Goal: Obtain resource: Download file/media

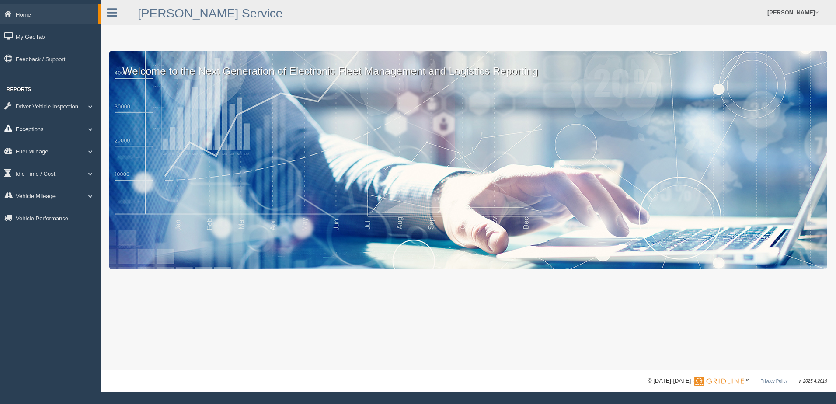
click at [37, 131] on link "Exceptions" at bounding box center [50, 129] width 101 height 20
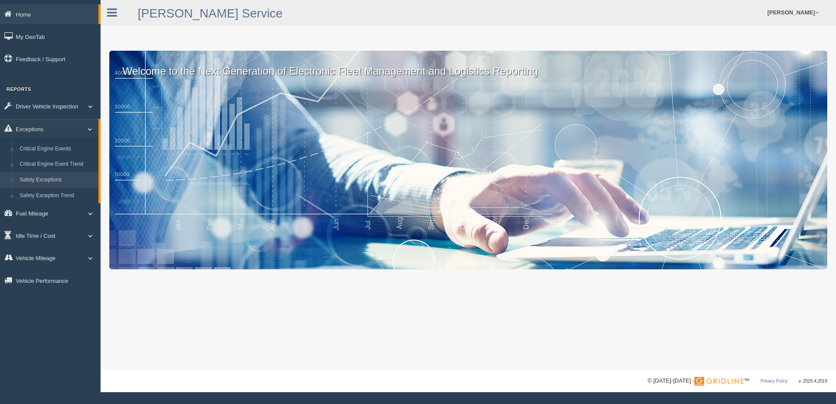
click at [37, 178] on link "Safety Exceptions" at bounding box center [57, 180] width 83 height 16
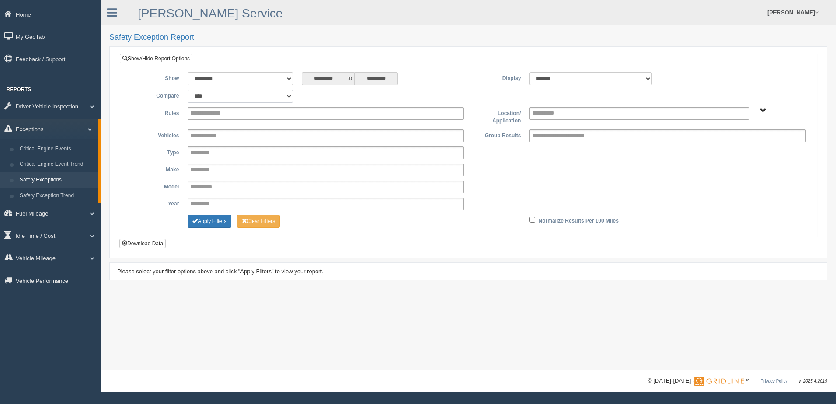
click at [282, 96] on select "**********" at bounding box center [239, 96] width 105 height 13
select select "**********"
click at [187, 90] on select "**********" at bounding box center [239, 96] width 105 height 13
type input "*********"
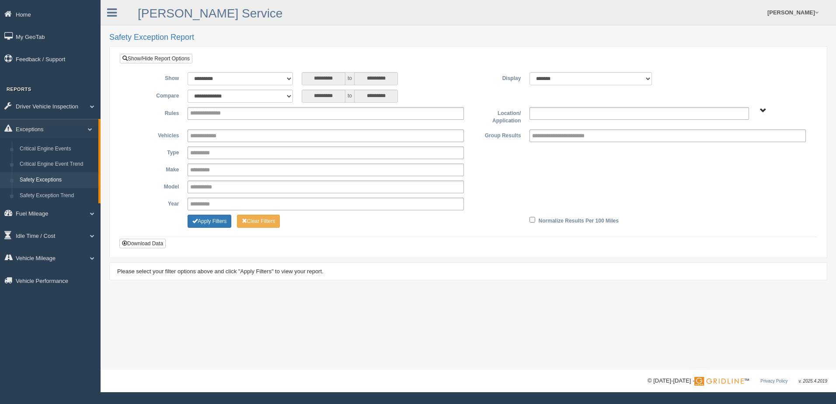
click at [566, 111] on input "text" at bounding box center [551, 113] width 38 height 11
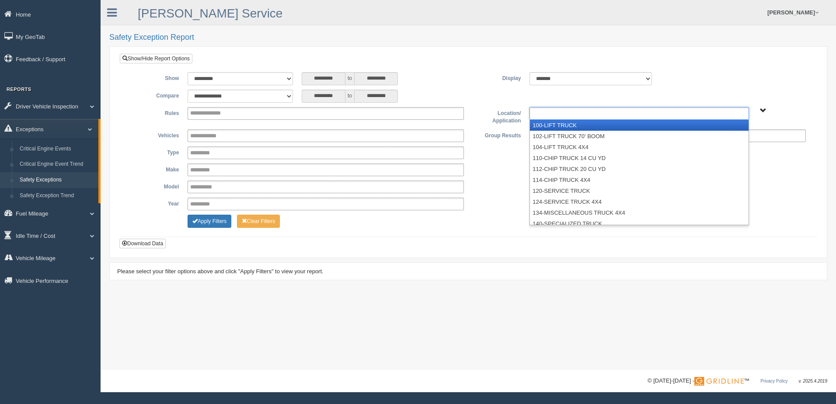
type input "**********"
click at [762, 108] on span "B. Vehicle Class C. Emergency Response WTS-10-00 WTS-10-00 Mgr Vehicles WTS-15-…" at bounding box center [762, 111] width 7 height 7
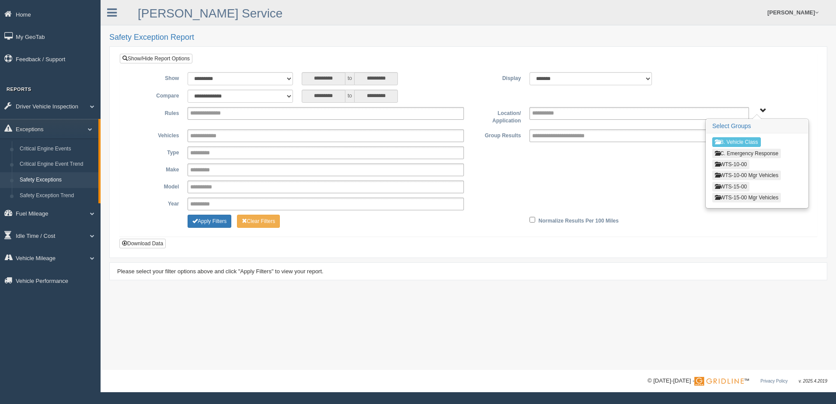
click at [732, 186] on button "WTS-15-00" at bounding box center [730, 187] width 37 height 10
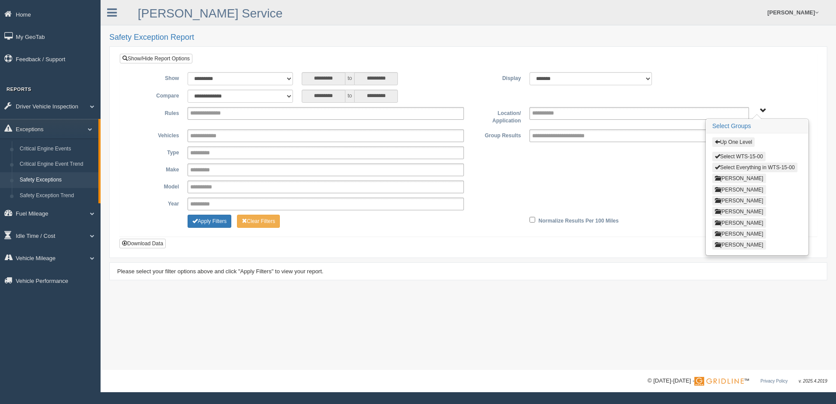
drag, startPoint x: 732, startPoint y: 166, endPoint x: 698, endPoint y: 160, distance: 34.3
click at [731, 166] on button "Select Everything in WTS-15-00" at bounding box center [754, 168] width 85 height 10
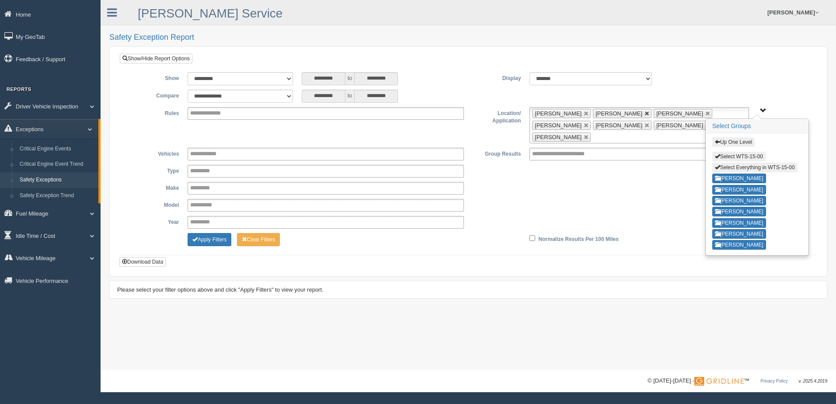
click at [647, 111] on link at bounding box center [646, 113] width 5 height 5
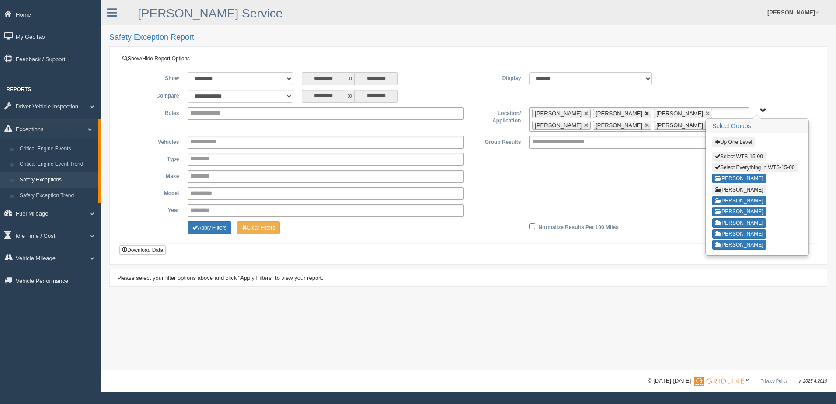
click at [644, 111] on link at bounding box center [646, 113] width 5 height 5
click at [705, 111] on link at bounding box center [707, 113] width 5 height 5
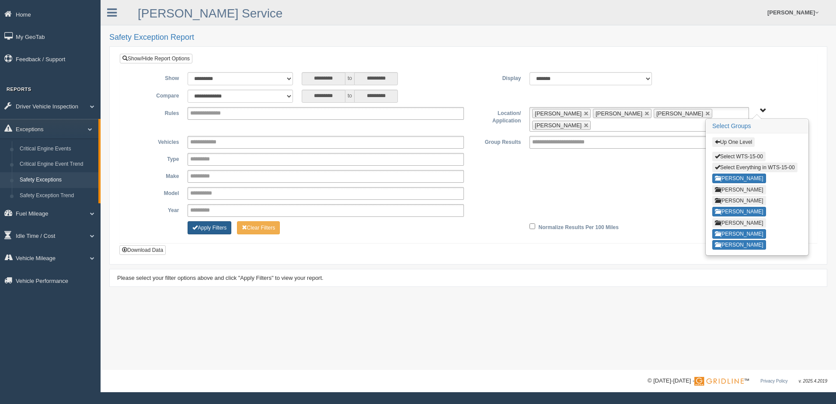
click at [212, 228] on button "Apply Filters" at bounding box center [209, 227] width 44 height 13
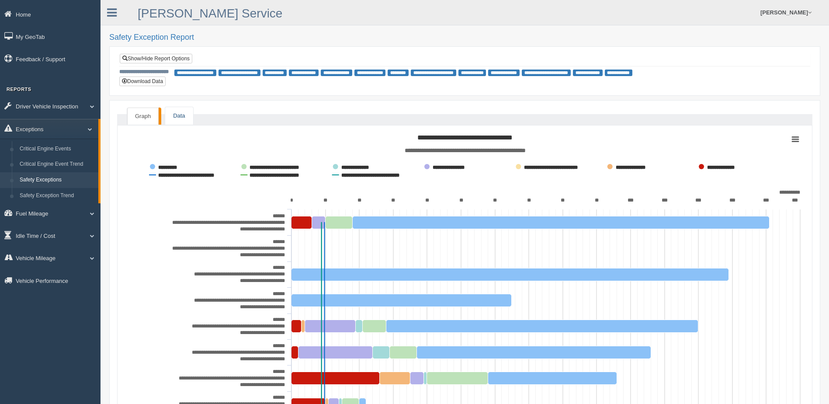
click at [173, 110] on link "Data" at bounding box center [179, 116] width 28 height 18
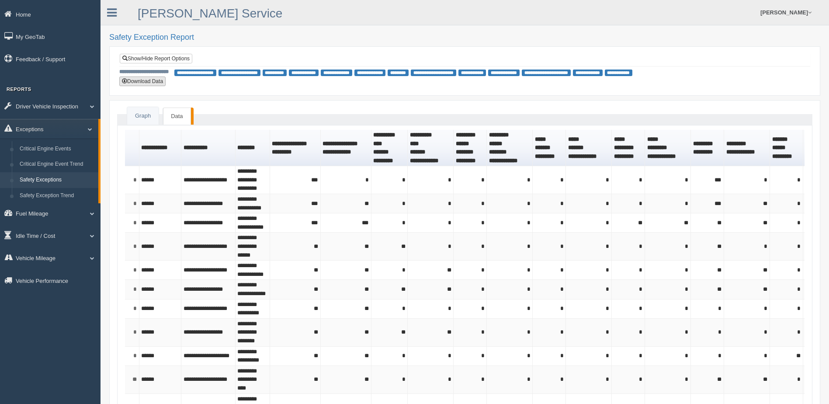
click at [146, 81] on button "Download Data" at bounding box center [142, 81] width 46 height 10
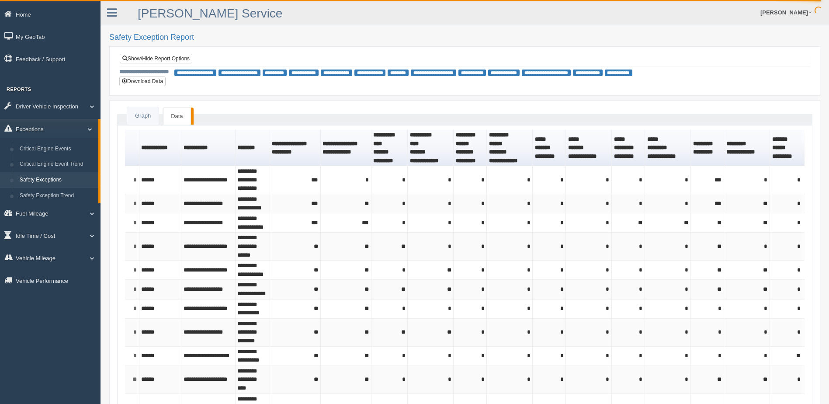
click at [379, 34] on h2 "Safety Exception Report" at bounding box center [464, 37] width 711 height 9
click at [177, 59] on link "Show/Hide Report Options" at bounding box center [156, 59] width 73 height 10
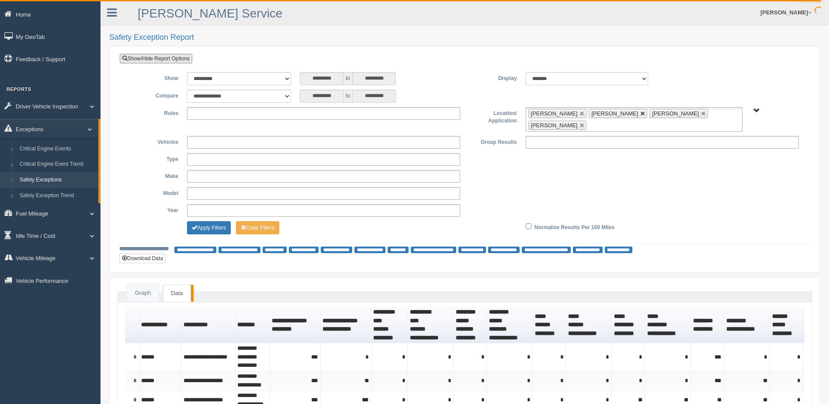
click at [640, 113] on link at bounding box center [642, 113] width 5 height 5
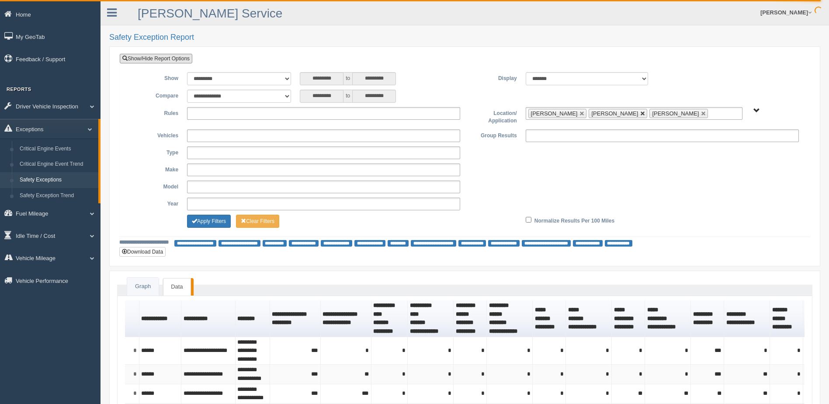
click at [640, 114] on link at bounding box center [642, 113] width 5 height 5
click at [640, 115] on link at bounding box center [642, 113] width 5 height 5
click at [216, 225] on button "Apply Filters" at bounding box center [209, 221] width 44 height 13
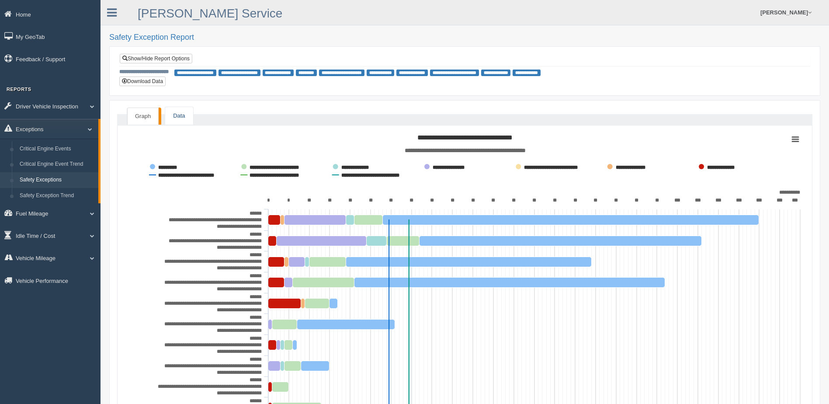
click at [189, 114] on link "Data" at bounding box center [179, 116] width 28 height 18
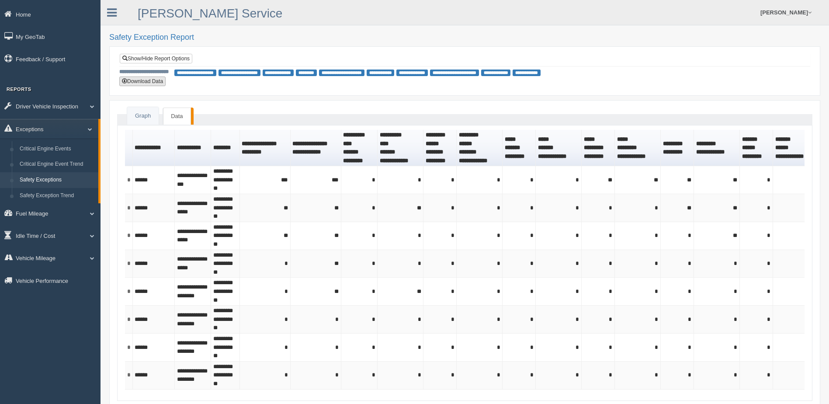
click at [149, 82] on button "Download Data" at bounding box center [142, 81] width 46 height 10
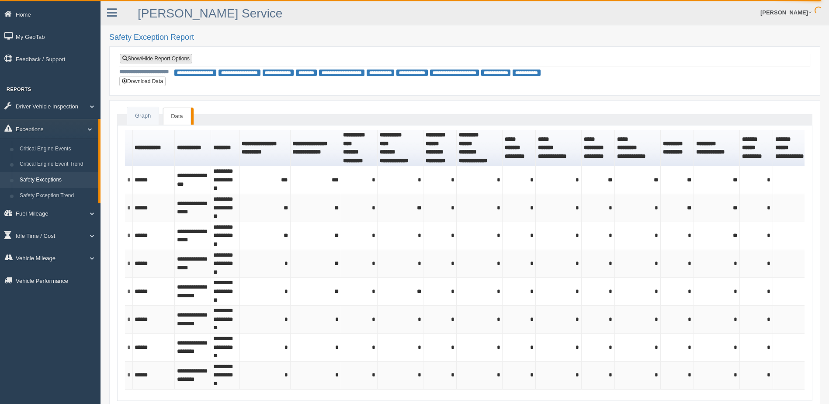
click at [161, 57] on link "Show/Hide Report Options" at bounding box center [156, 59] width 73 height 10
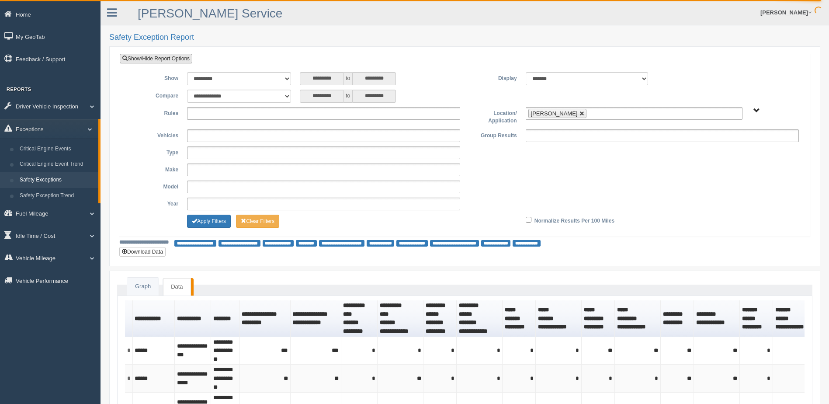
click at [579, 112] on link at bounding box center [581, 113] width 5 height 5
type input "**********"
click at [754, 108] on span "B. Vehicle Class C. Emergency Response WTS-10-00 WTS-10-00 Mgr Vehicles WTS-15-…" at bounding box center [756, 111] width 7 height 7
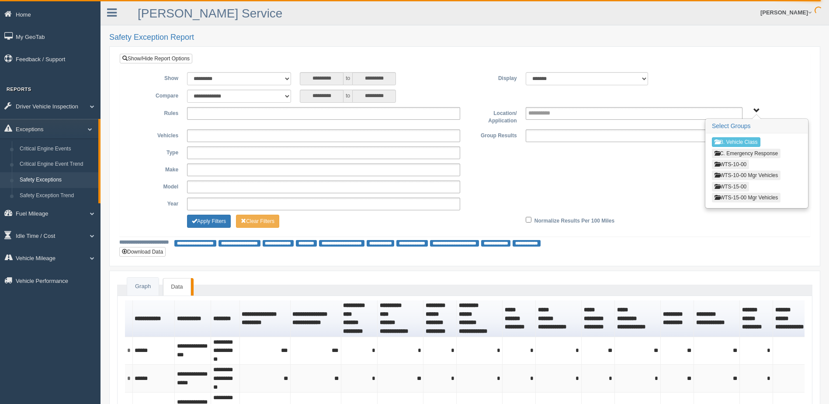
click at [732, 188] on button "WTS-15-00" at bounding box center [730, 187] width 37 height 10
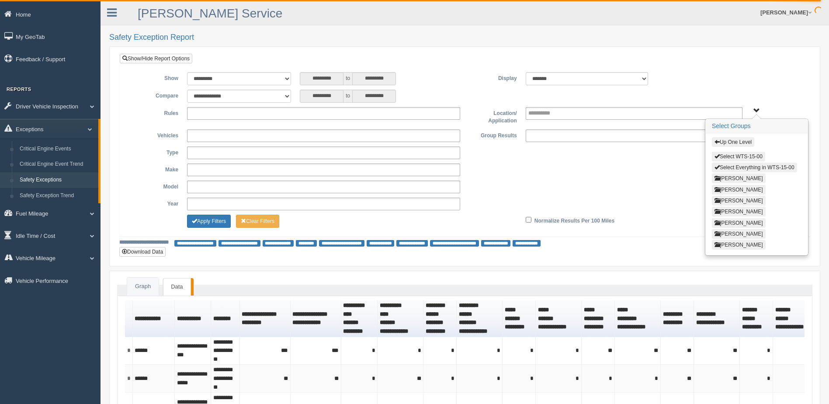
drag, startPoint x: 733, startPoint y: 233, endPoint x: 723, endPoint y: 228, distance: 11.1
click at [732, 233] on button "[PERSON_NAME]" at bounding box center [739, 234] width 54 height 10
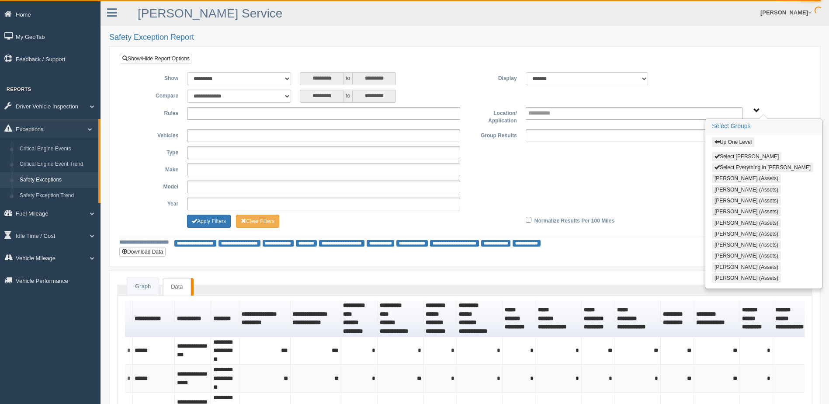
click at [731, 156] on button "Select Steve Olson" at bounding box center [746, 157] width 69 height 10
click at [210, 218] on button "Apply Filters" at bounding box center [209, 221] width 44 height 13
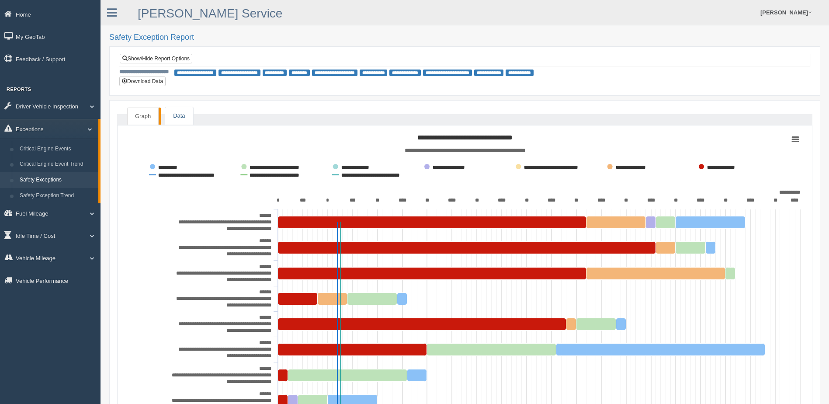
click at [171, 115] on link "Data" at bounding box center [179, 116] width 28 height 18
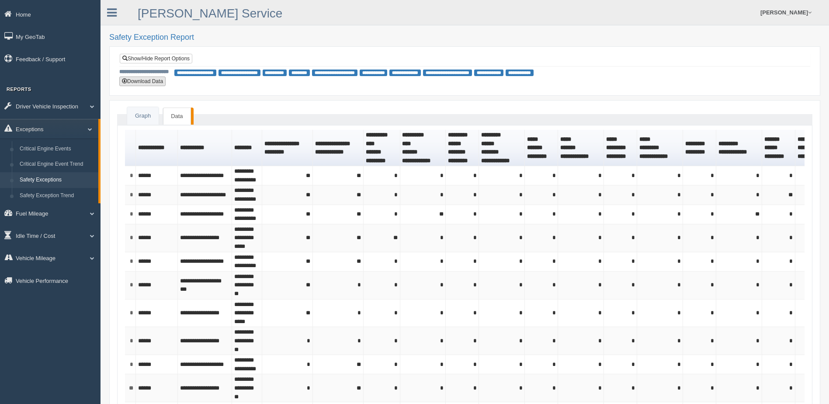
click at [139, 80] on button "Download Data" at bounding box center [142, 81] width 46 height 10
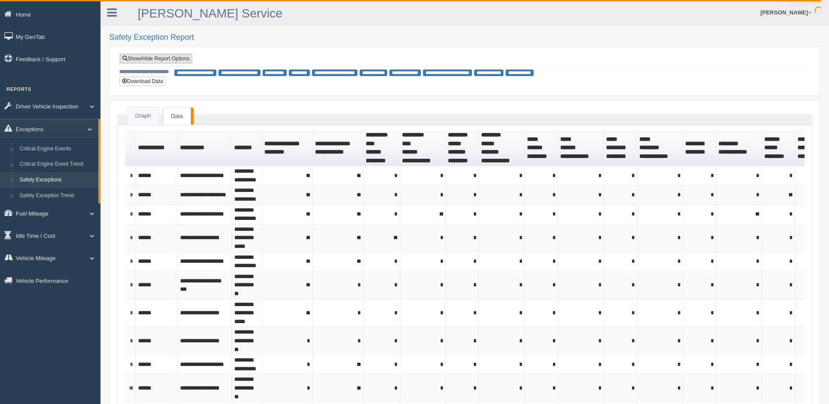
drag, startPoint x: 160, startPoint y: 56, endPoint x: 171, endPoint y: 58, distance: 11.9
click at [160, 56] on link "Show/Hide Report Options" at bounding box center [156, 59] width 73 height 10
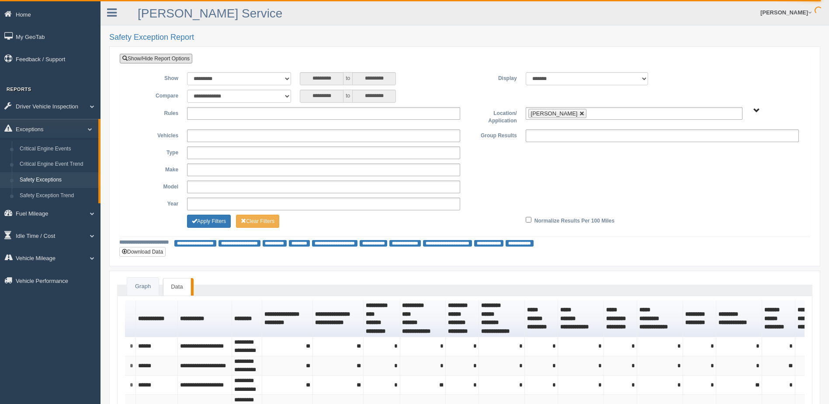
click at [579, 113] on link at bounding box center [581, 113] width 5 height 5
type input "**********"
click at [759, 109] on span "B. Vehicle Class C. Emergency Response WTS-10-00 WTS-10-00 Mgr Vehicles WTS-15-…" at bounding box center [756, 111] width 7 height 7
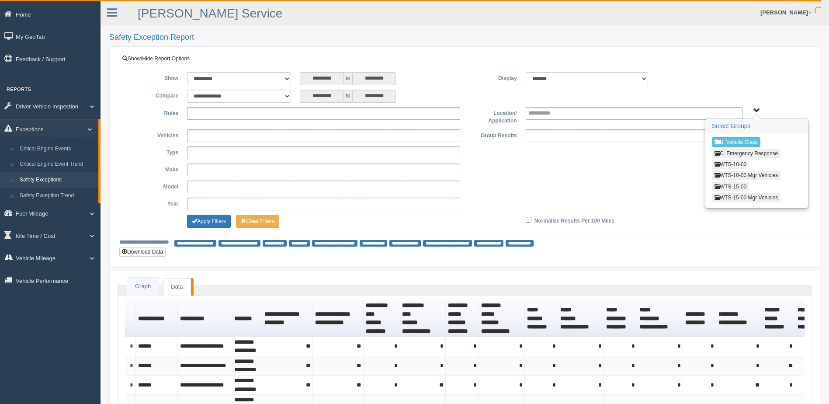
click at [732, 187] on button "WTS-15-00" at bounding box center [730, 187] width 37 height 10
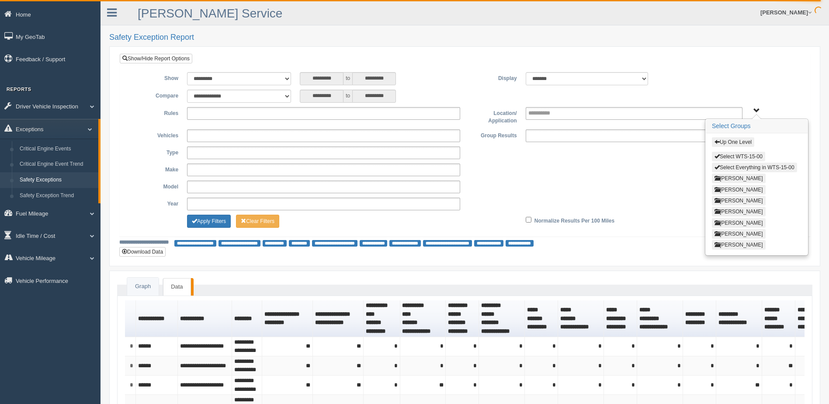
click at [733, 243] on button "[PERSON_NAME]" at bounding box center [739, 245] width 54 height 10
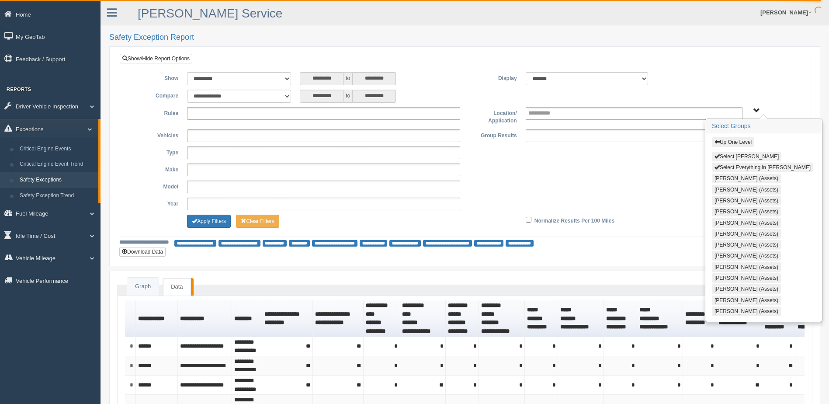
click at [725, 153] on button "Select Thomas Pearson" at bounding box center [746, 157] width 69 height 10
click at [203, 222] on button "Apply Filters" at bounding box center [209, 221] width 44 height 13
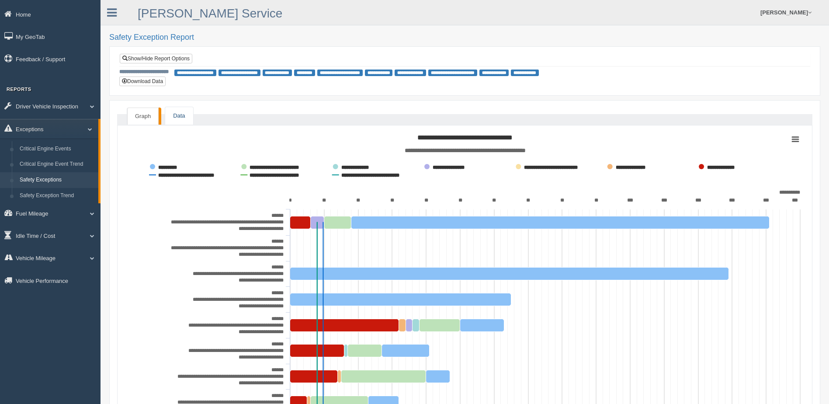
click at [180, 113] on link "Data" at bounding box center [179, 116] width 28 height 18
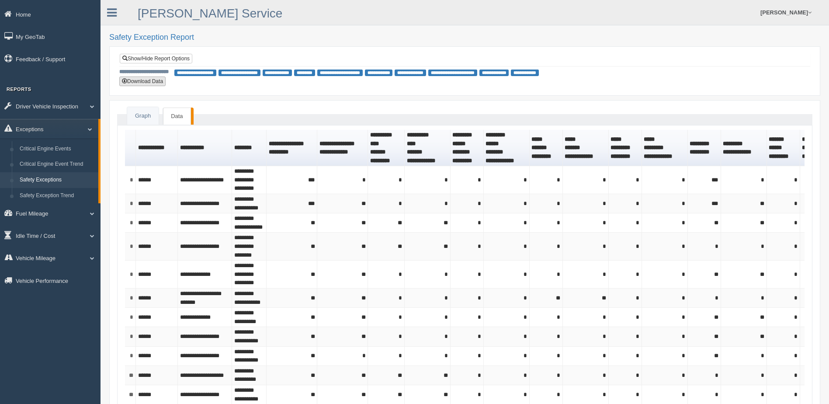
click at [155, 82] on button "Download Data" at bounding box center [142, 81] width 46 height 10
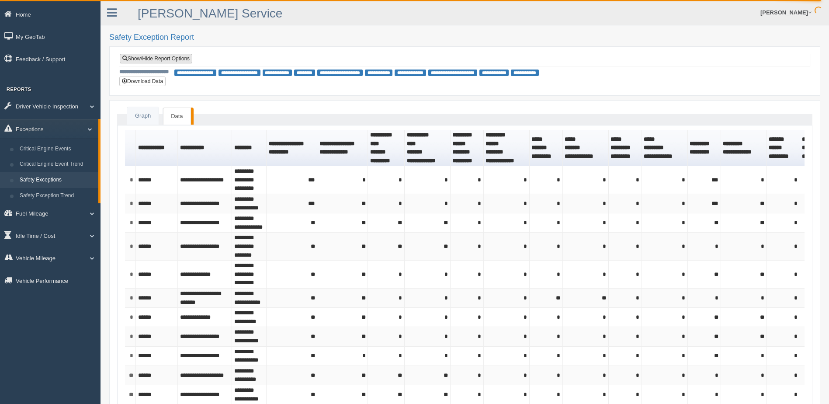
click at [168, 59] on link "Show/Hide Report Options" at bounding box center [156, 59] width 73 height 10
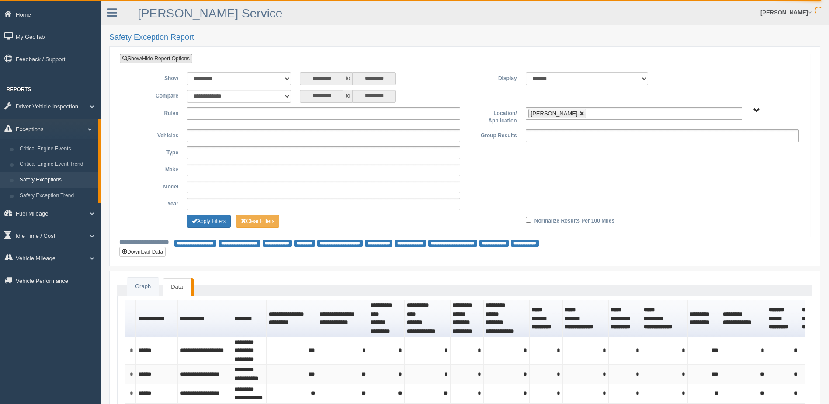
click at [579, 112] on link at bounding box center [581, 113] width 5 height 5
type input "**********"
click at [758, 108] on span "B. Vehicle Class C. Emergency Response WTS-10-00 WTS-10-00 Mgr Vehicles WTS-15-…" at bounding box center [756, 111] width 7 height 7
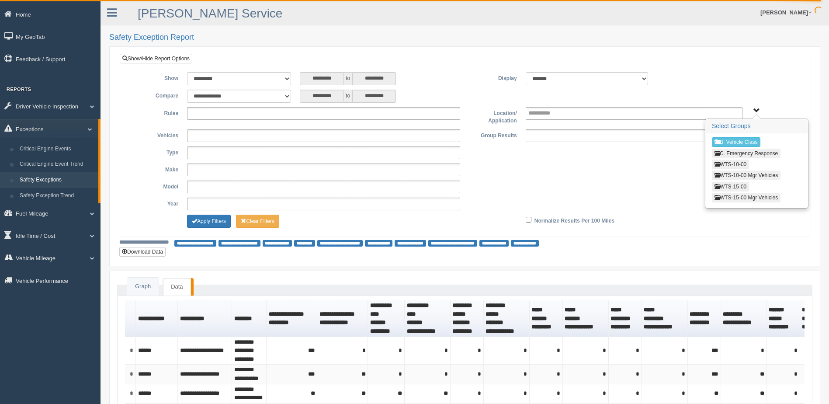
click at [735, 186] on button "WTS-15-00" at bounding box center [730, 187] width 37 height 10
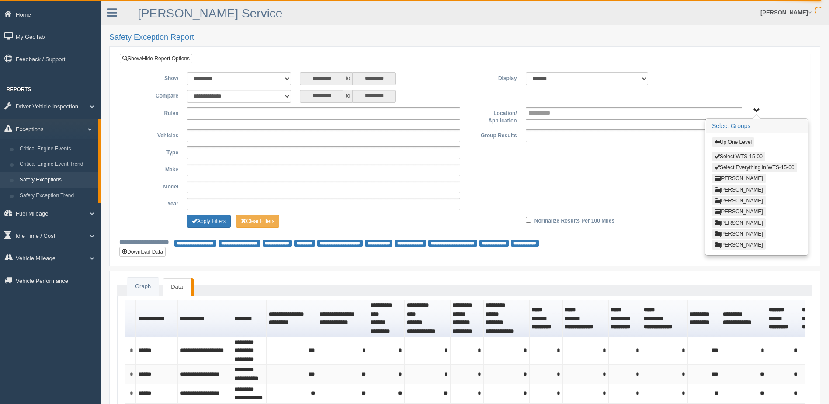
click at [735, 211] on button "[PERSON_NAME]" at bounding box center [739, 212] width 54 height 10
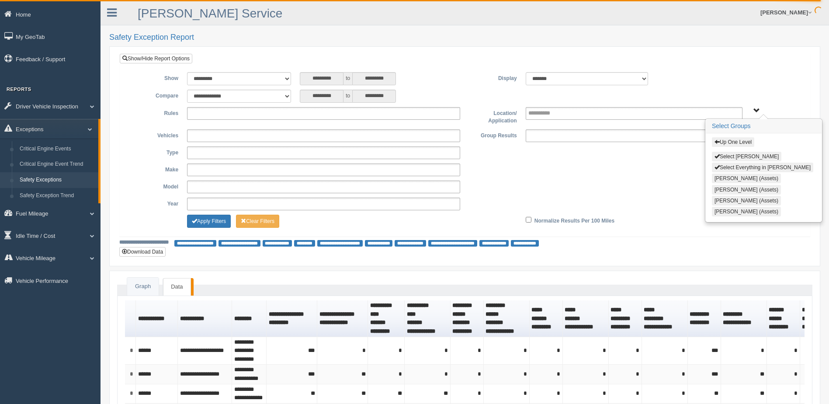
click at [749, 150] on div "Up One Level Select NATHANIEL DEMBY Select Everything in NATHANIEL DEMBY Blaine…" at bounding box center [764, 177] width 116 height 88
click at [734, 160] on button "Select NATHANIEL DEMBY" at bounding box center [746, 157] width 69 height 10
click at [209, 218] on button "Apply Filters" at bounding box center [209, 221] width 44 height 13
click at [215, 221] on button "Apply Filters" at bounding box center [209, 221] width 44 height 13
click at [735, 153] on button "Select NATHANIEL DEMBY" at bounding box center [746, 157] width 69 height 10
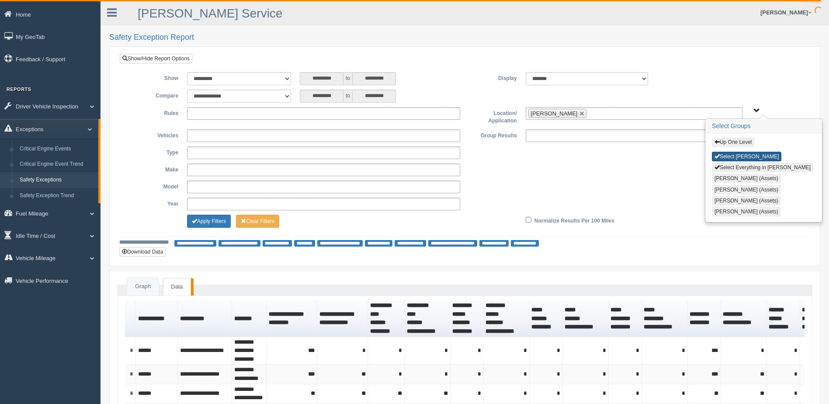
type input "**********"
click at [727, 166] on button "Select Everything in NATHANIEL DEMBY" at bounding box center [762, 168] width 101 height 10
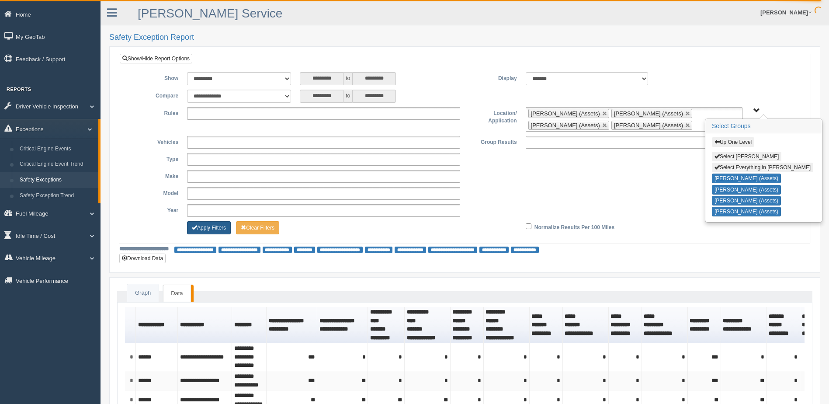
click at [220, 227] on button "Apply Filters" at bounding box center [209, 227] width 44 height 13
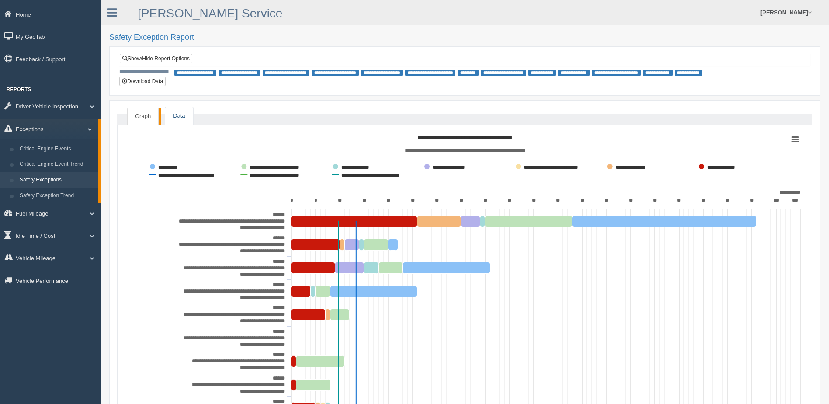
click at [180, 117] on link "Data" at bounding box center [179, 116] width 28 height 18
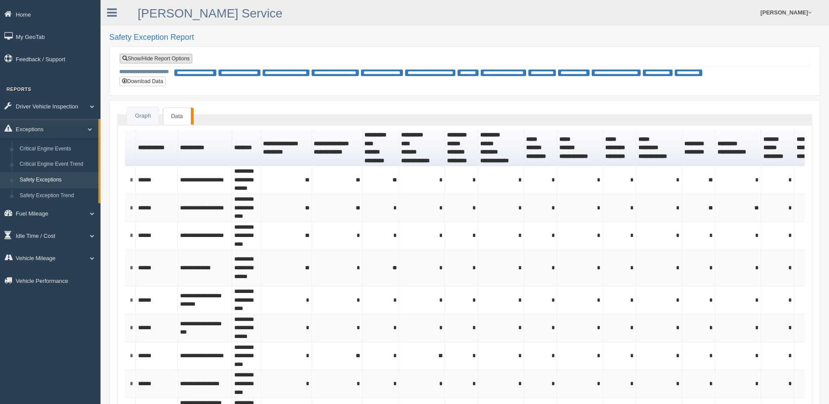
click at [143, 61] on link "Show/Hide Report Options" at bounding box center [156, 59] width 73 height 10
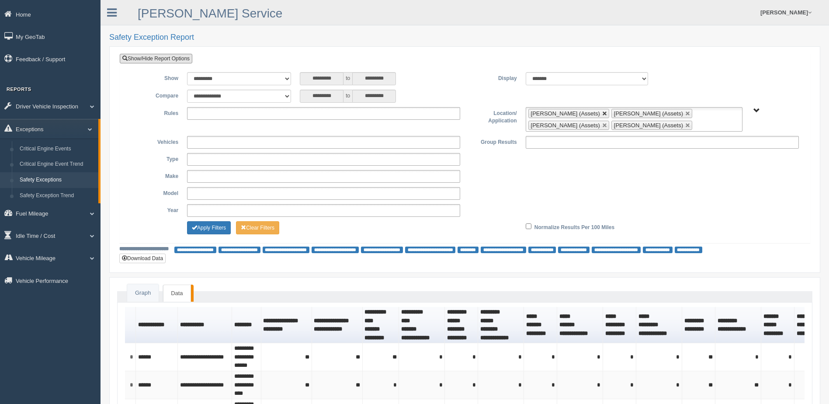
click at [602, 113] on link at bounding box center [604, 113] width 5 height 5
click at [602, 114] on link at bounding box center [604, 113] width 5 height 5
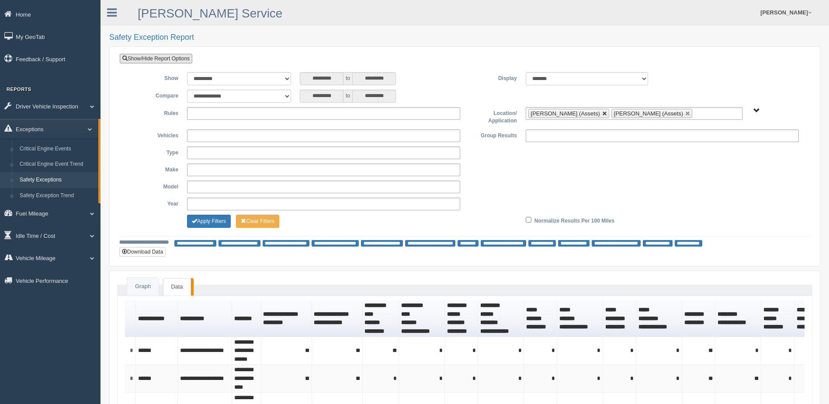
click at [602, 114] on link at bounding box center [604, 113] width 5 height 5
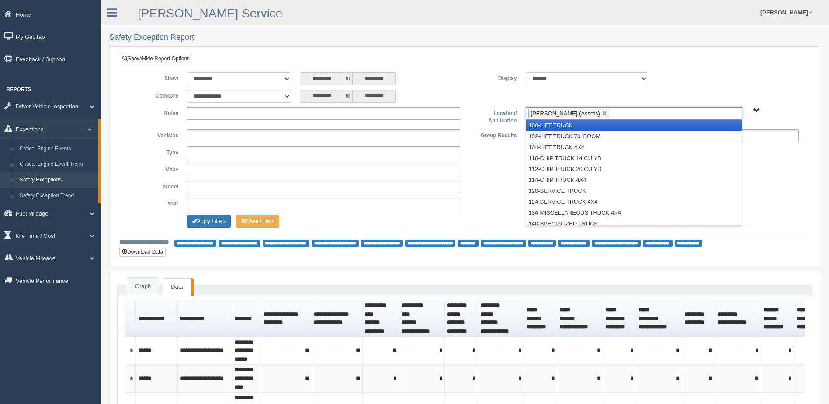
click at [597, 113] on li "[PERSON_NAME] (Assets)" at bounding box center [568, 113] width 81 height 9
click at [602, 114] on link at bounding box center [604, 113] width 5 height 5
click at [755, 108] on span "B. Vehicle Class C. Emergency Response WTS-10-00 WTS-10-00 Mgr Vehicles WTS-15-…" at bounding box center [756, 111] width 7 height 7
type input "**********"
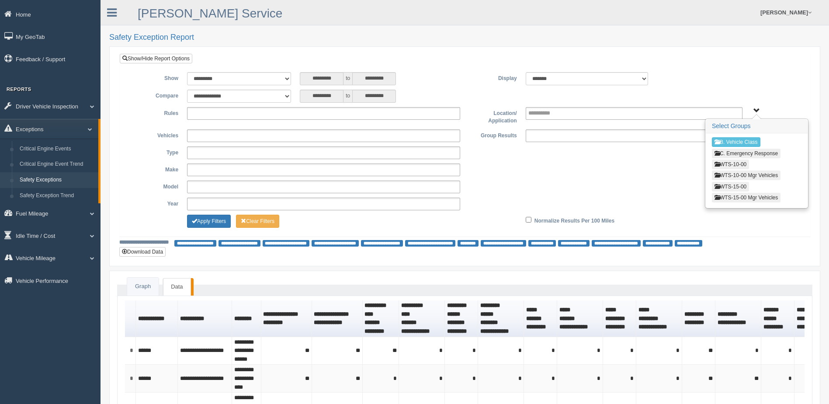
click at [735, 185] on button "WTS-15-00" at bounding box center [730, 187] width 37 height 10
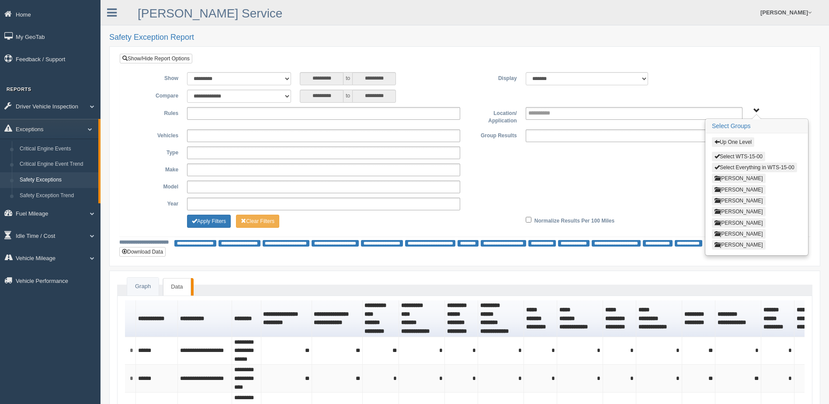
click at [735, 177] on button "[PERSON_NAME]" at bounding box center [739, 178] width 54 height 10
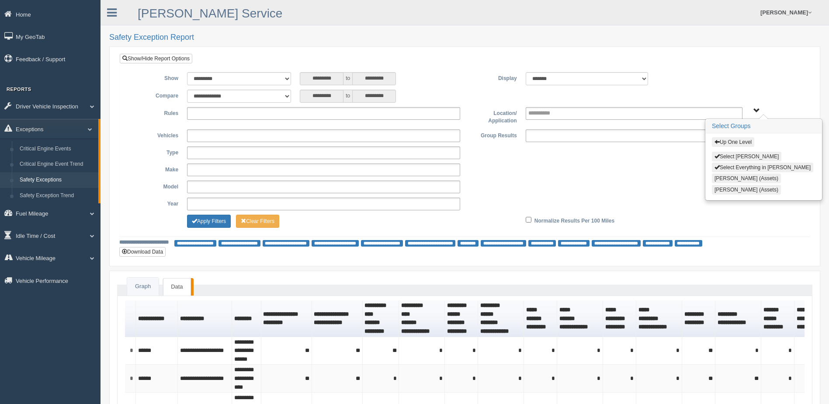
click at [729, 154] on button "Select Eduardo Alvarez" at bounding box center [746, 157] width 69 height 10
click at [217, 218] on button "Apply Filters" at bounding box center [209, 221] width 44 height 13
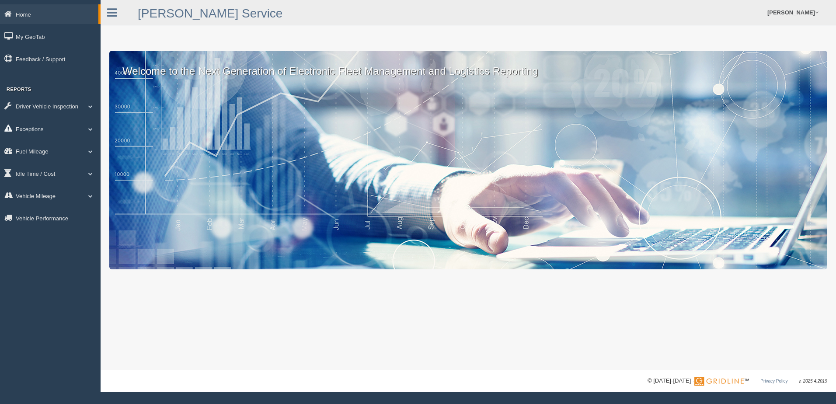
click at [48, 128] on link "Exceptions" at bounding box center [50, 129] width 101 height 20
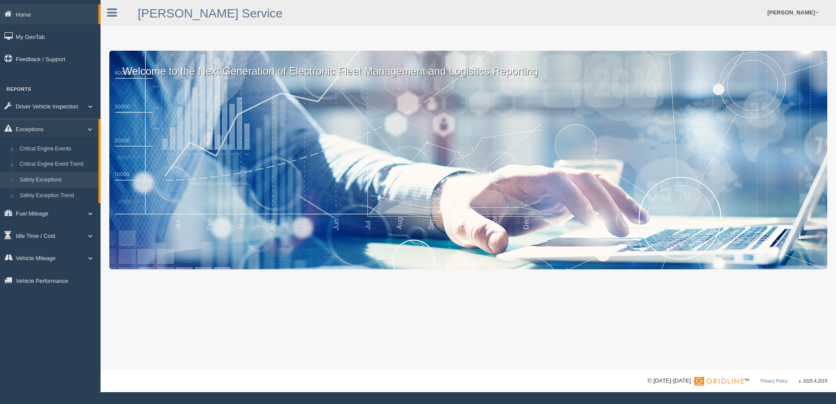
click at [35, 176] on link "Safety Exceptions" at bounding box center [57, 180] width 83 height 16
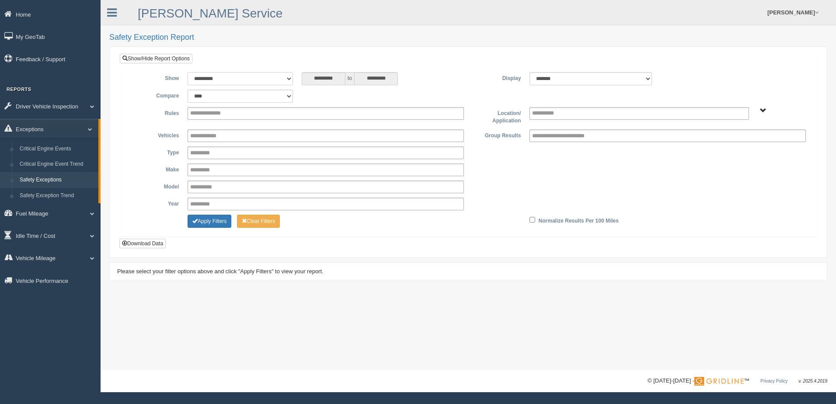
click at [288, 79] on select "**********" at bounding box center [239, 78] width 105 height 13
click at [283, 75] on select "**********" at bounding box center [239, 78] width 105 height 13
click at [267, 98] on select "**********" at bounding box center [239, 96] width 105 height 13
select select "**********"
click at [187, 90] on select "**********" at bounding box center [239, 96] width 105 height 13
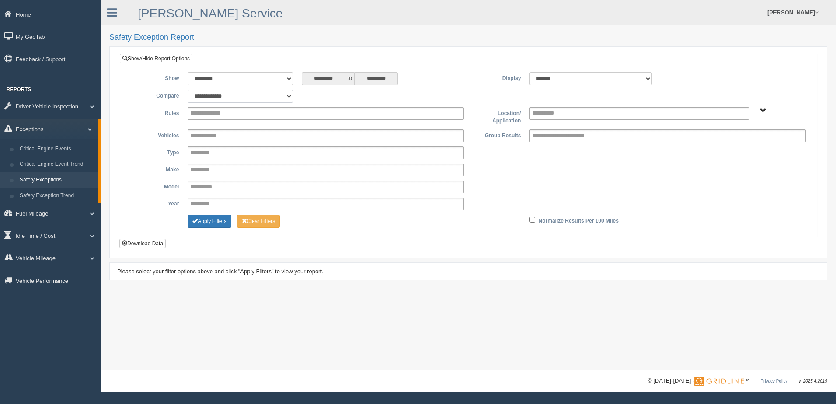
type input "*********"
click at [762, 108] on span "B. Vehicle Class C. Emergency Response WTS-10-00 WTS-10-00 Mgr Vehicles WTS-15-…" at bounding box center [762, 111] width 7 height 7
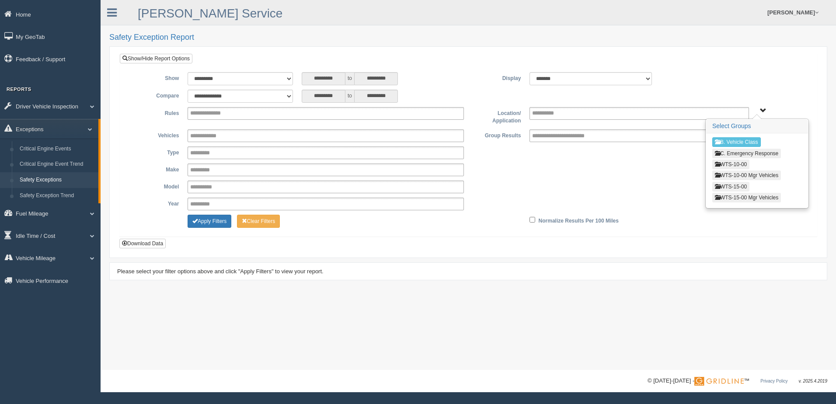
click at [731, 187] on button "WTS-15-00" at bounding box center [730, 187] width 37 height 10
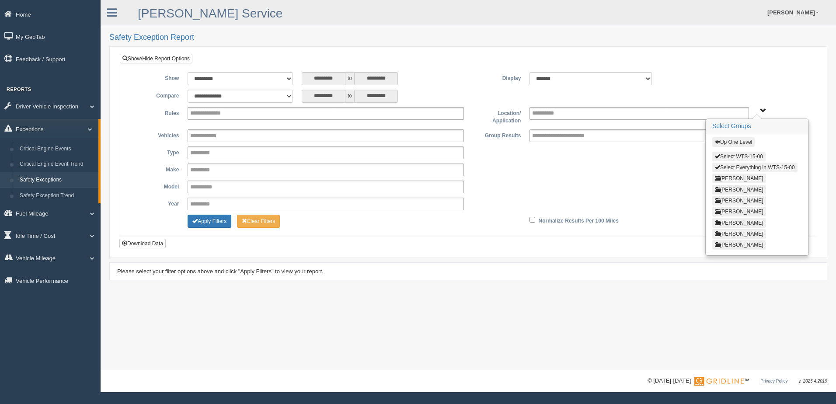
click at [731, 211] on button "NATHANIEL DEMBY" at bounding box center [739, 212] width 54 height 10
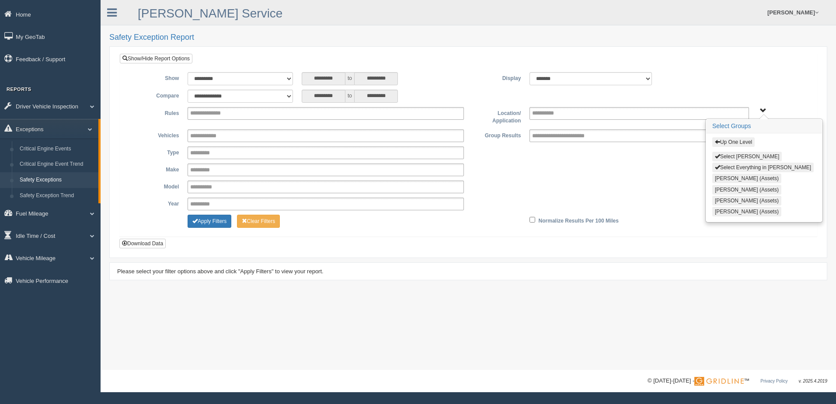
click at [731, 156] on button "Select NATHANIEL DEMBY" at bounding box center [746, 157] width 69 height 10
click at [207, 222] on button "Apply Filters" at bounding box center [209, 221] width 44 height 13
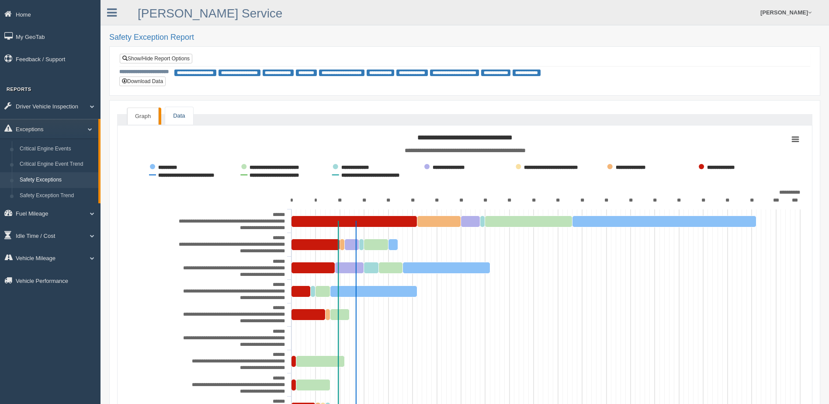
drag, startPoint x: 183, startPoint y: 113, endPoint x: 209, endPoint y: 121, distance: 27.4
click at [183, 113] on link "Data" at bounding box center [179, 116] width 28 height 18
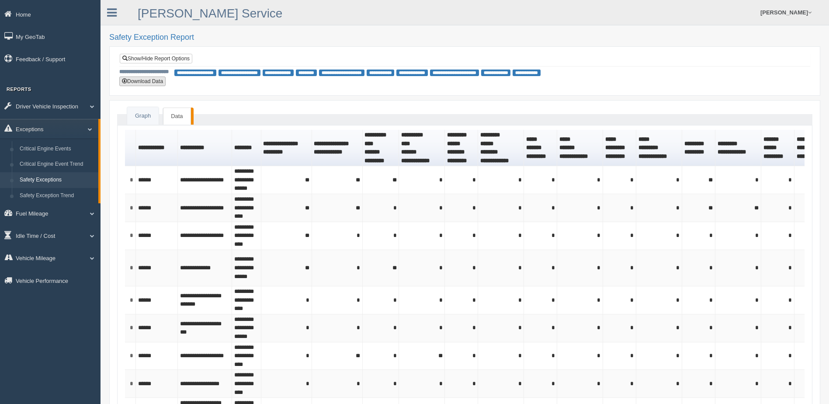
click at [155, 82] on button "Download Data" at bounding box center [142, 81] width 46 height 10
type button "download"
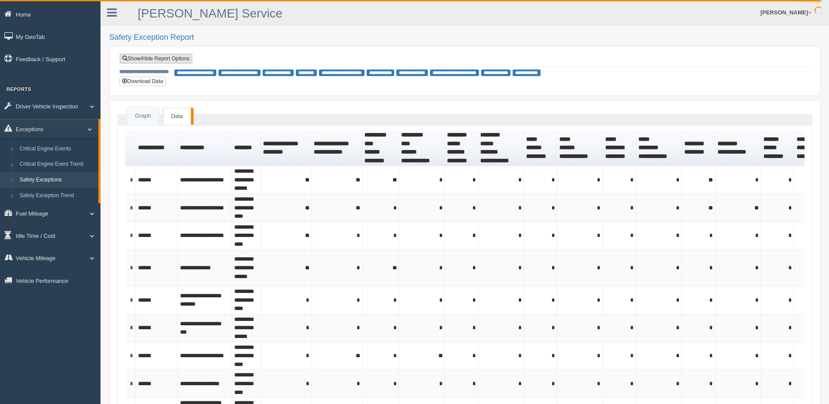
click at [154, 60] on link "Show/Hide Report Options" at bounding box center [156, 59] width 73 height 10
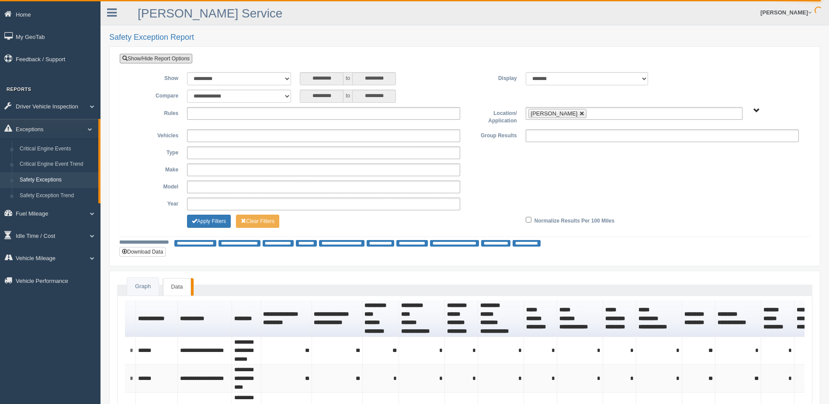
click at [584, 114] on link at bounding box center [581, 113] width 5 height 5
type input "**********"
click at [214, 113] on ul at bounding box center [323, 113] width 273 height 13
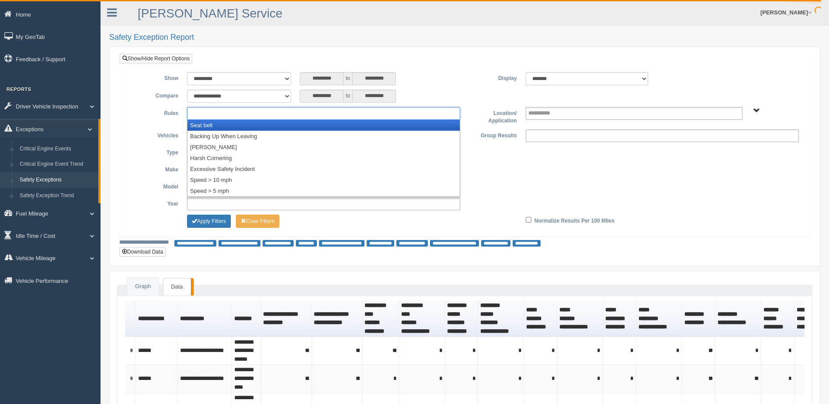
click at [213, 126] on li "Seat belt" at bounding box center [323, 125] width 272 height 11
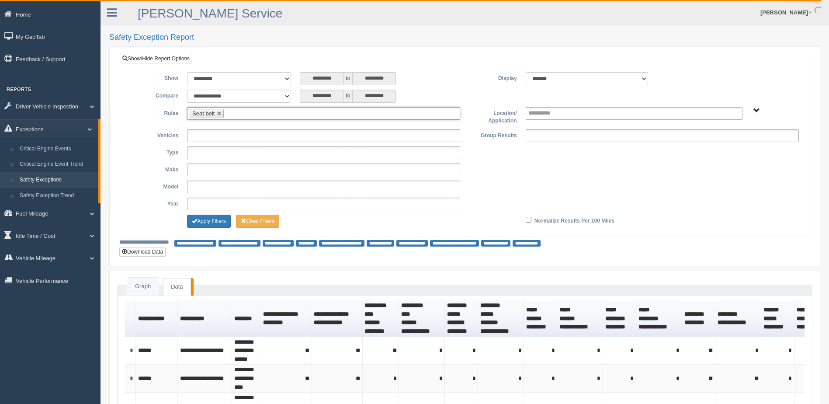
click at [247, 112] on ul "Seat belt" at bounding box center [323, 113] width 273 height 13
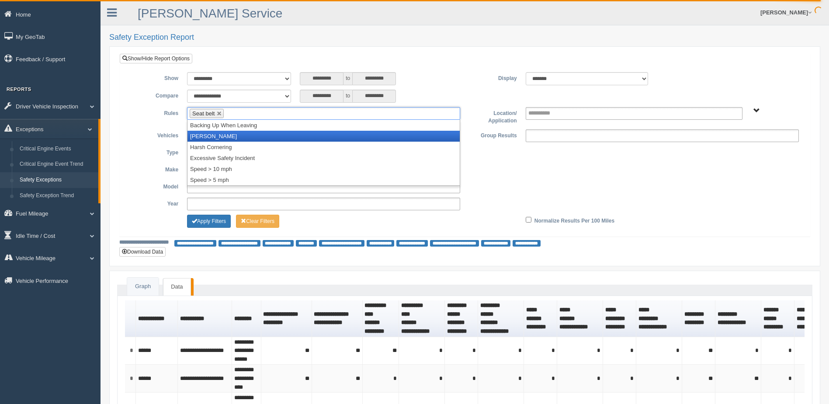
click at [227, 137] on li "[PERSON_NAME]" at bounding box center [323, 136] width 272 height 11
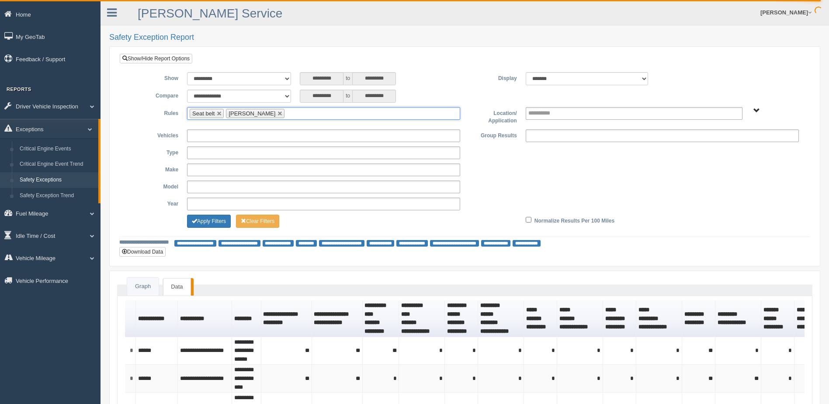
click at [289, 116] on ul "Seat belt Harsh Braking" at bounding box center [323, 113] width 273 height 13
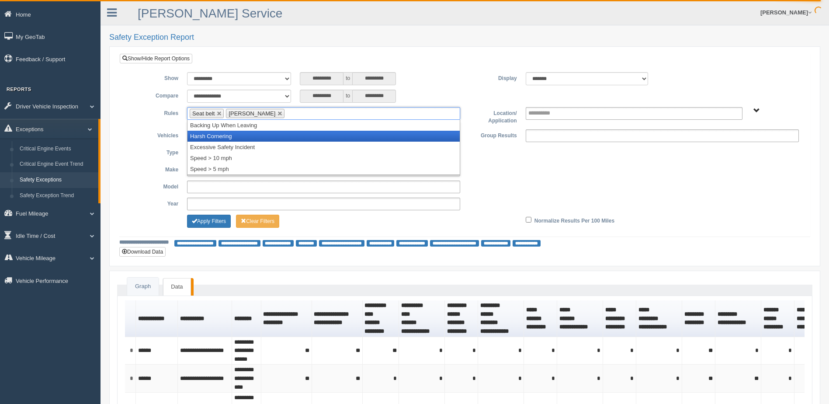
click at [241, 137] on li "Harsh Cornering" at bounding box center [323, 136] width 272 height 11
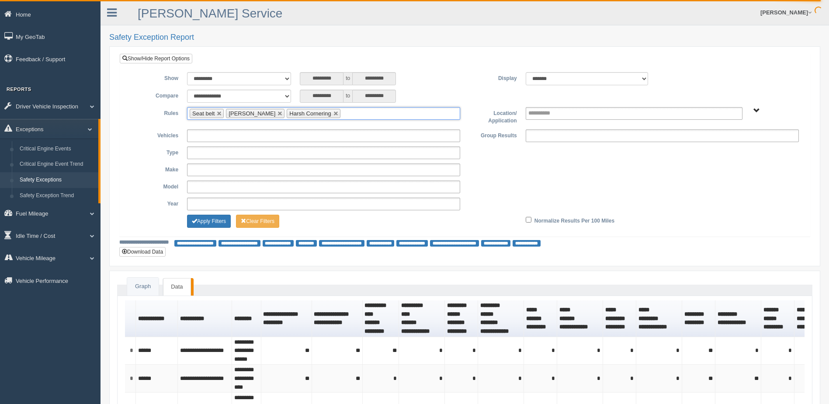
click at [347, 114] on ul "Seat belt Harsh Braking Harsh Cornering" at bounding box center [323, 113] width 273 height 13
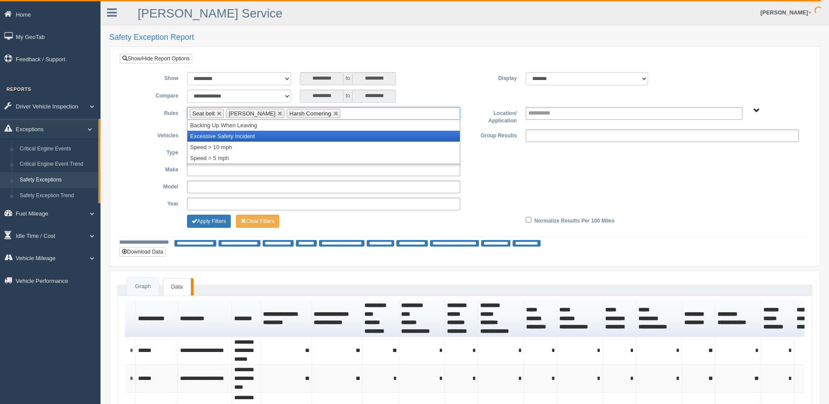
click at [255, 137] on li "Excessive Safety Incident" at bounding box center [323, 136] width 272 height 11
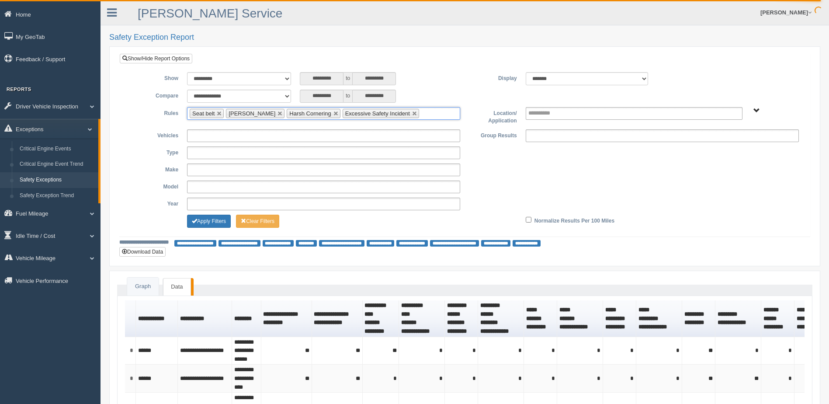
click at [421, 117] on input "text" at bounding box center [426, 113] width 11 height 11
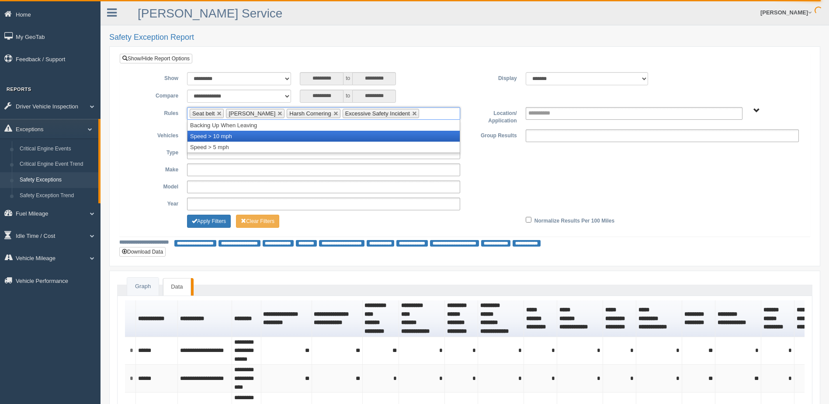
click at [253, 140] on li "Speed > 10 mph" at bounding box center [323, 136] width 272 height 11
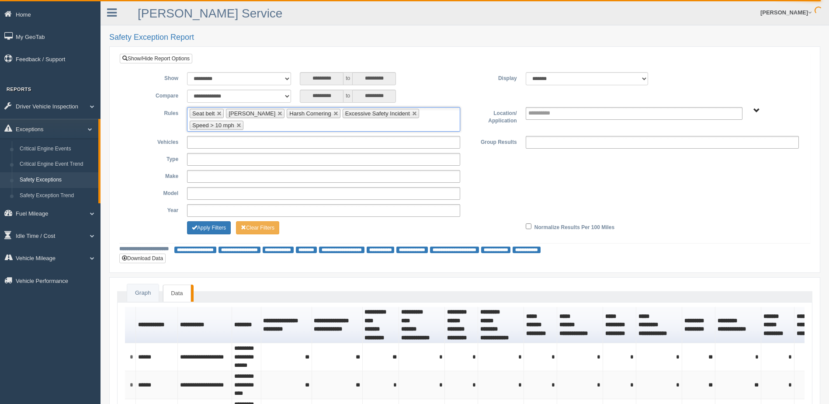
click at [272, 126] on ul "Seat belt Harsh Braking Harsh Cornering Excessive Safety Incident Speed > 10 mph" at bounding box center [323, 119] width 273 height 24
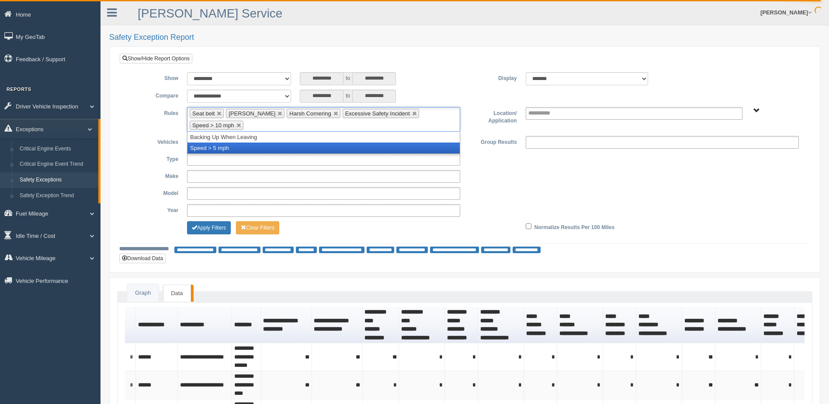
click at [236, 150] on li "Speed > 5 mph" at bounding box center [323, 147] width 272 height 11
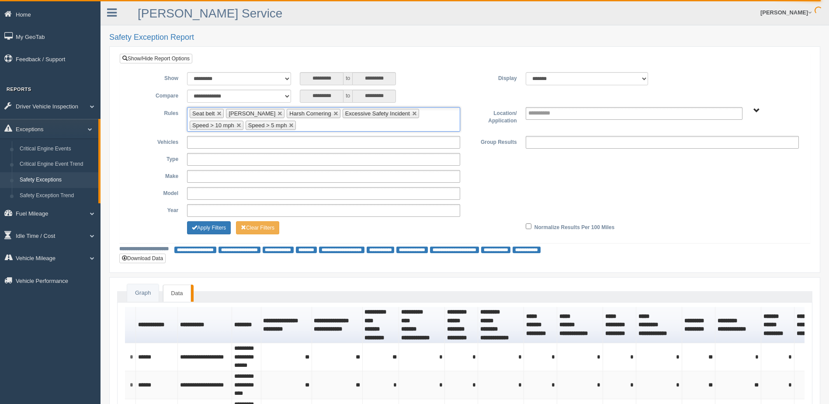
click at [757, 110] on span "B. Vehicle Class C. Emergency Response WTS-10-00 WTS-10-00 Mgr Vehicles WTS-15-…" at bounding box center [756, 111] width 7 height 7
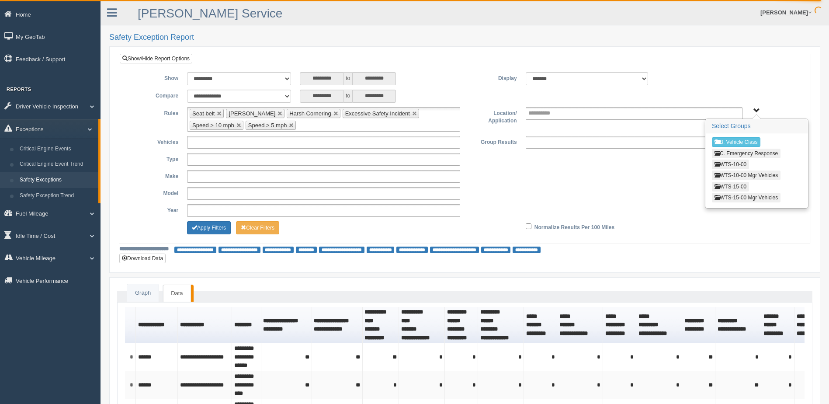
click at [732, 185] on button "WTS-15-00" at bounding box center [730, 187] width 37 height 10
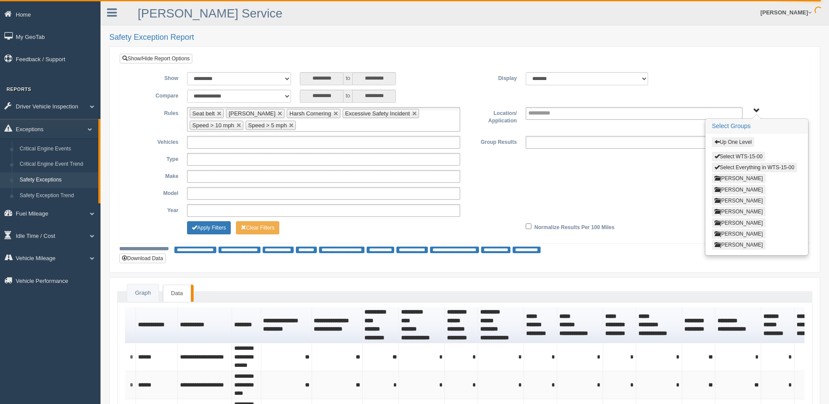
click at [715, 202] on span "button" at bounding box center [716, 200] width 5 height 5
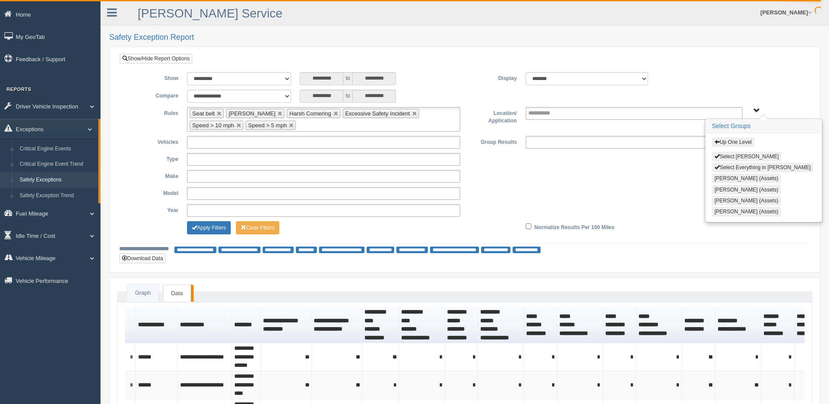
click at [720, 157] on button "Select Kevin Hough" at bounding box center [746, 157] width 69 height 10
click at [209, 224] on button "Apply Filters" at bounding box center [209, 227] width 44 height 13
click at [204, 227] on button "Apply Filters" at bounding box center [209, 227] width 44 height 13
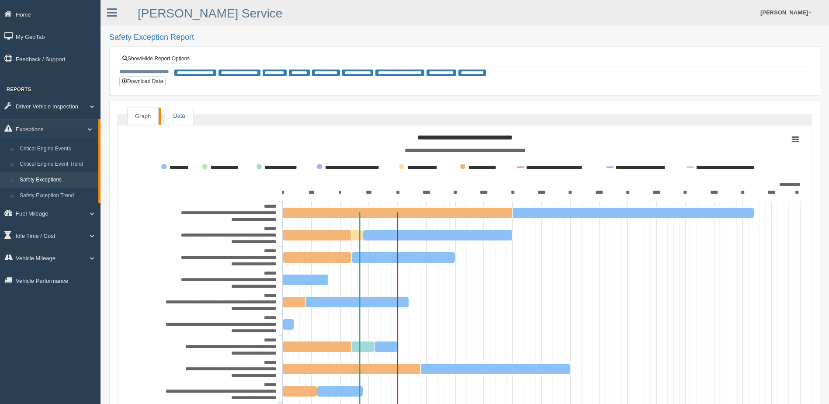
click at [173, 109] on link "Data" at bounding box center [179, 116] width 28 height 18
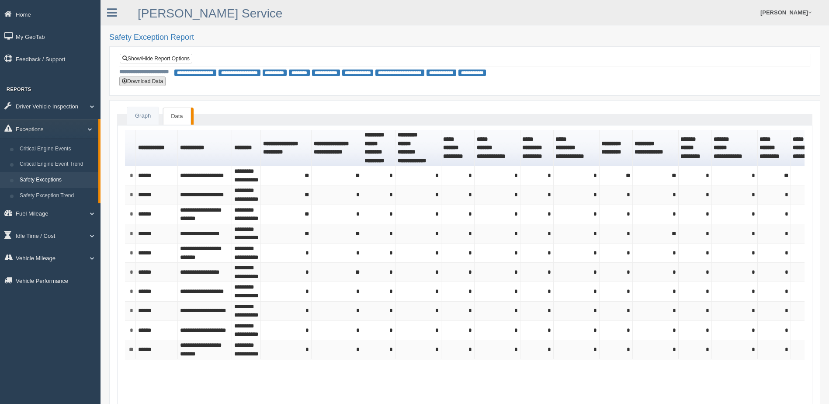
click at [146, 82] on button "Download Data" at bounding box center [142, 81] width 46 height 10
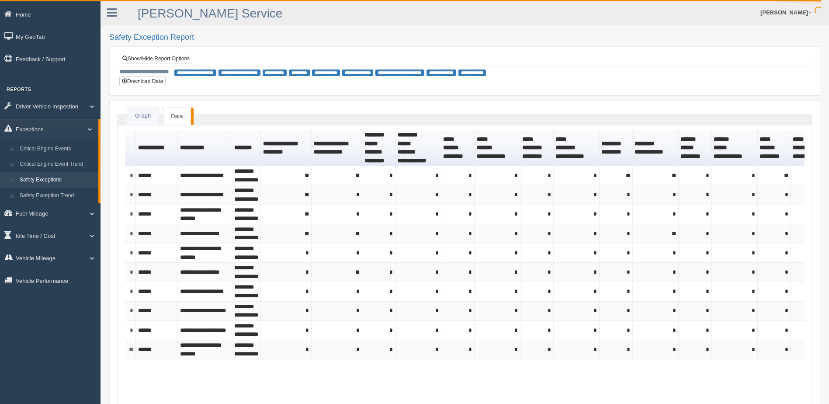
click at [247, 78] on div "**********" at bounding box center [464, 70] width 691 height 35
click at [174, 59] on link "Show/Hide Report Options" at bounding box center [156, 59] width 73 height 10
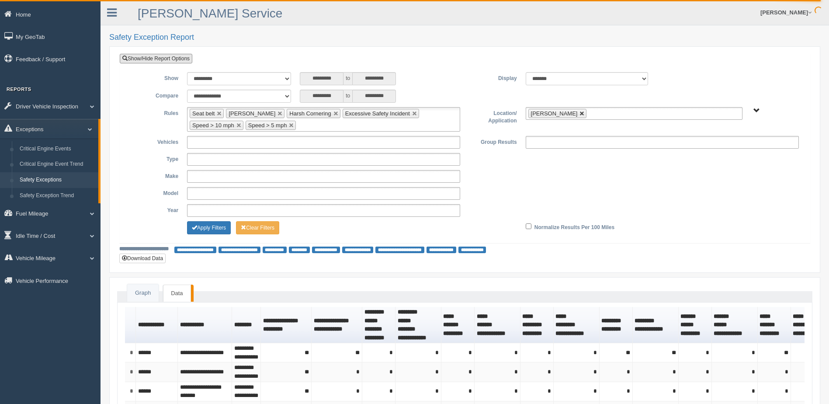
click at [579, 114] on link at bounding box center [581, 113] width 5 height 5
type input "**********"
click at [756, 109] on span "B. Vehicle Class C. Emergency Response WTS-10-00 WTS-10-00 Mgr Vehicles WTS-15-…" at bounding box center [756, 111] width 7 height 7
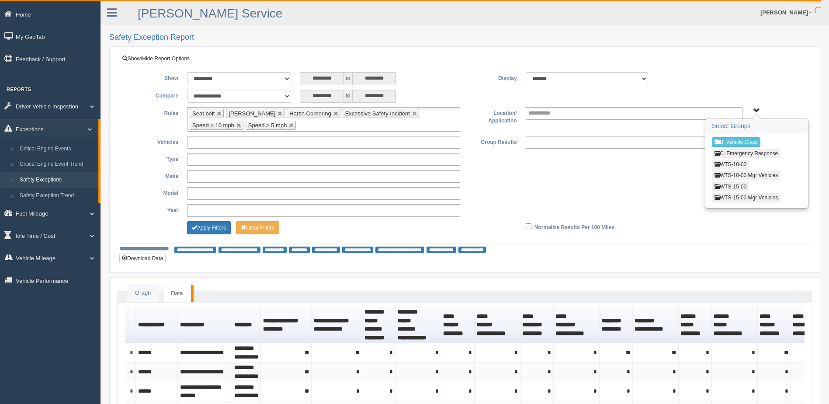
click at [728, 164] on button "WTS-10-00" at bounding box center [730, 165] width 37 height 10
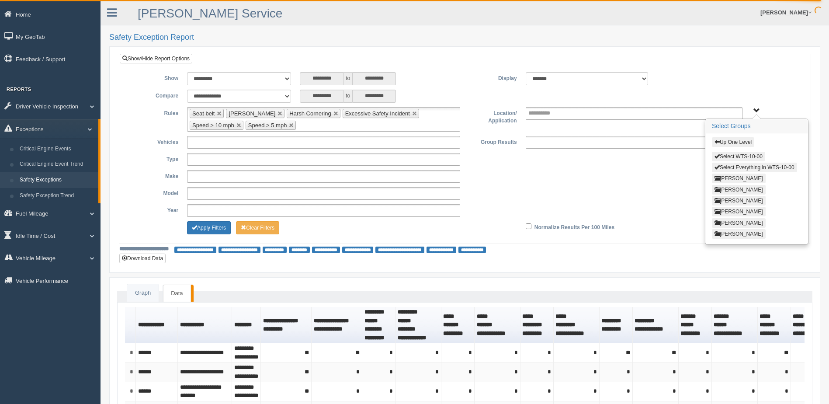
click at [732, 166] on button "Select Everything in WTS-10-00" at bounding box center [754, 168] width 85 height 10
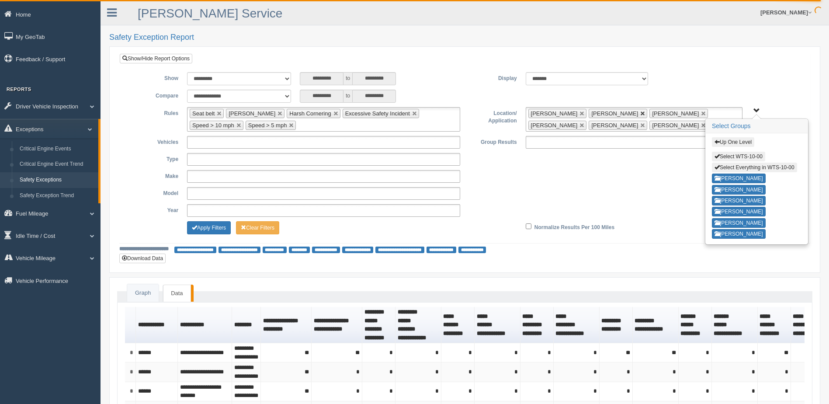
click at [640, 113] on link at bounding box center [642, 113] width 5 height 5
click at [640, 125] on link at bounding box center [642, 125] width 5 height 5
click at [217, 226] on button "Apply Filters" at bounding box center [209, 227] width 44 height 13
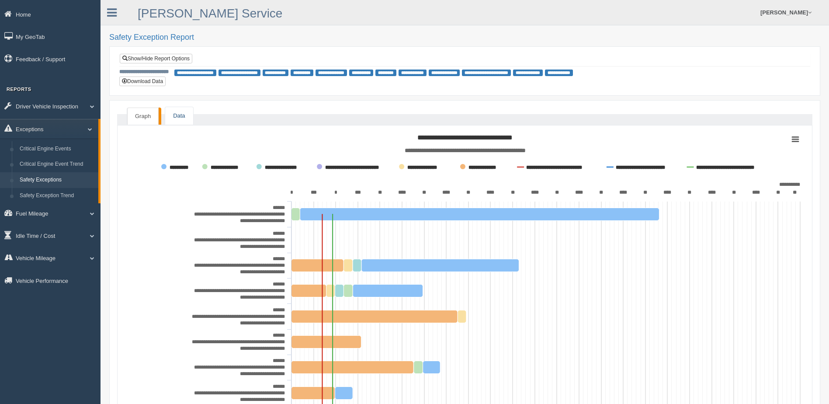
click at [177, 115] on link "Data" at bounding box center [179, 116] width 28 height 18
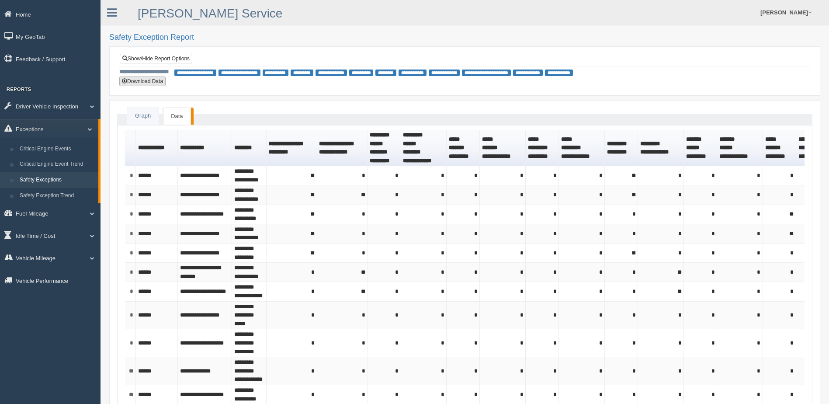
click at [143, 82] on button "Download Data" at bounding box center [142, 81] width 46 height 10
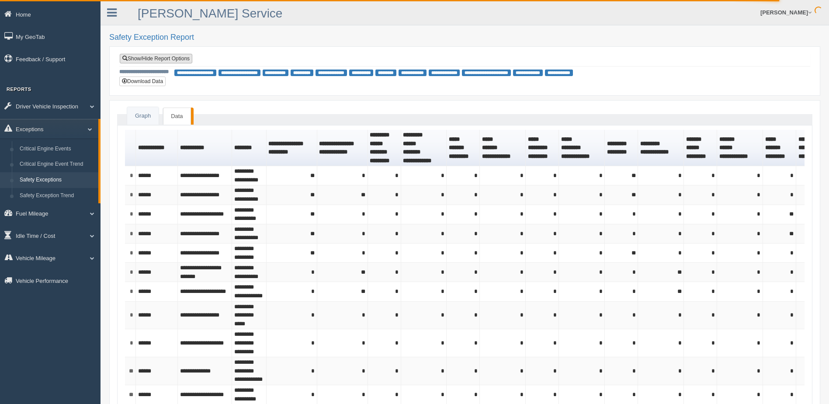
drag, startPoint x: 175, startPoint y: 55, endPoint x: 180, endPoint y: 56, distance: 4.5
click at [176, 55] on link "Show/Hide Report Options" at bounding box center [156, 59] width 73 height 10
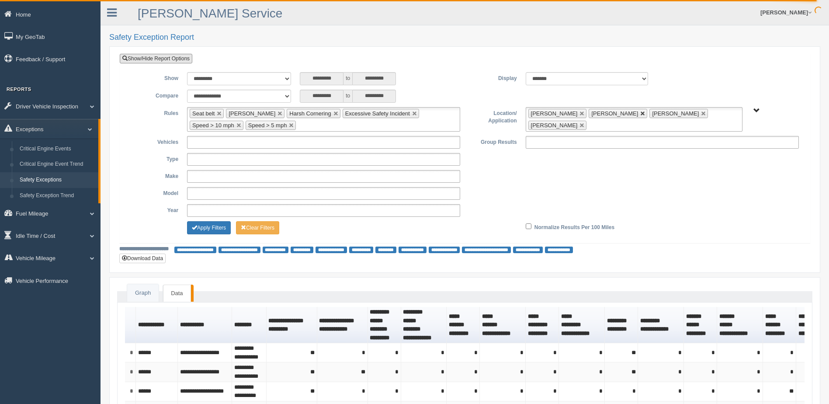
click at [640, 113] on link at bounding box center [642, 113] width 5 height 5
drag, startPoint x: 615, startPoint y: 113, endPoint x: 624, endPoint y: 114, distance: 8.9
click at [640, 113] on link at bounding box center [642, 113] width 5 height 5
click at [640, 114] on link at bounding box center [642, 113] width 5 height 5
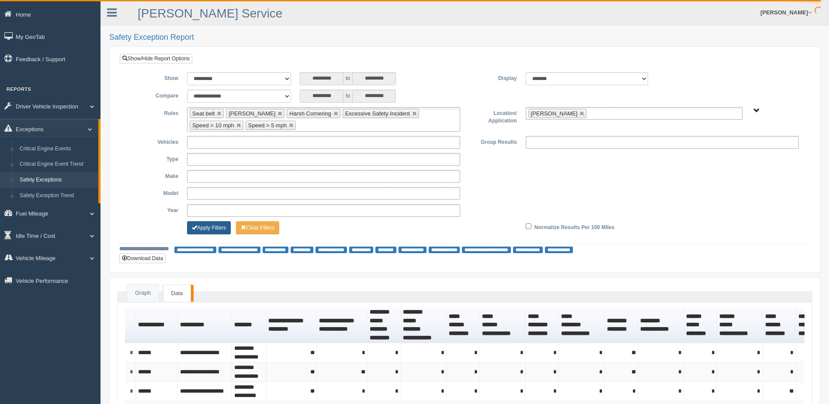
click at [221, 227] on button "Apply Filters" at bounding box center [209, 227] width 44 height 13
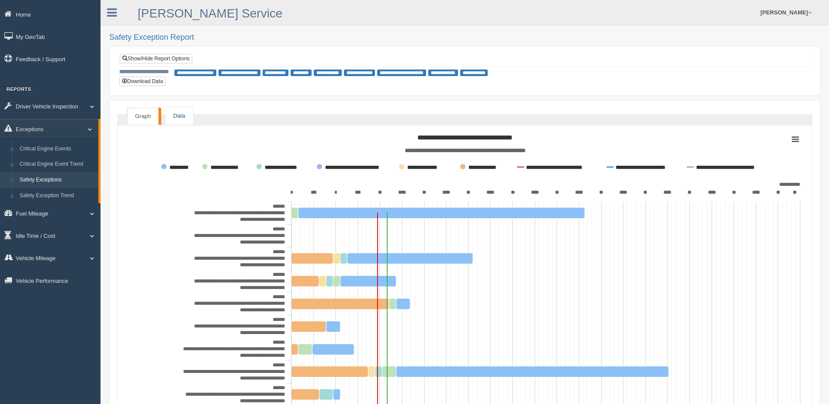
click at [181, 110] on link "Data" at bounding box center [179, 116] width 28 height 18
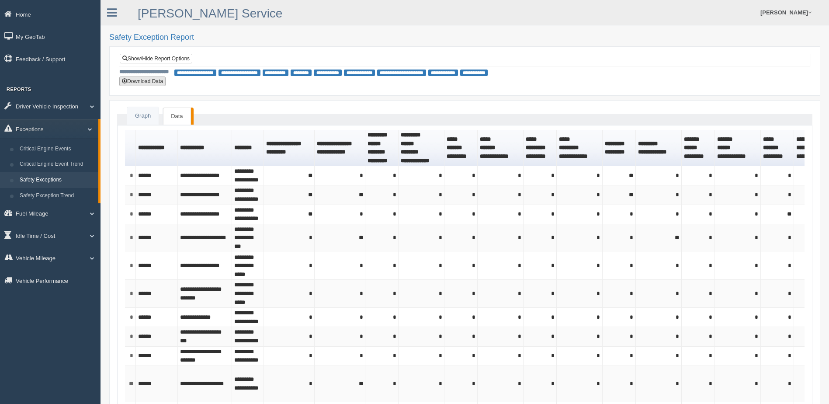
click at [150, 81] on button "Download Data" at bounding box center [142, 81] width 46 height 10
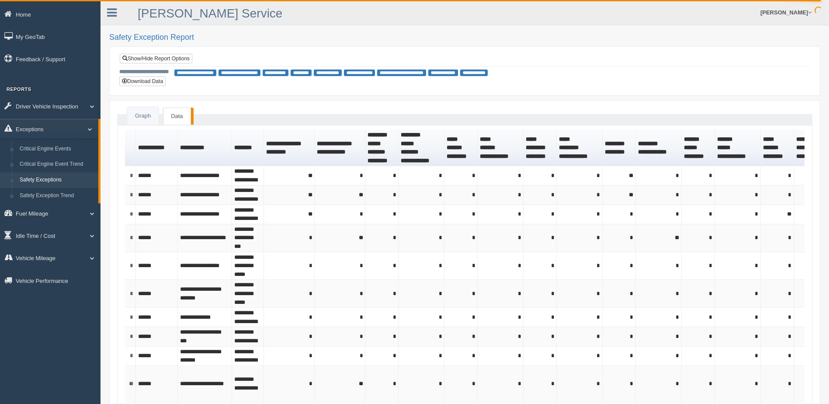
click at [364, 86] on div "**********" at bounding box center [464, 70] width 691 height 35
click at [153, 60] on link "Show/Hide Report Options" at bounding box center [156, 59] width 73 height 10
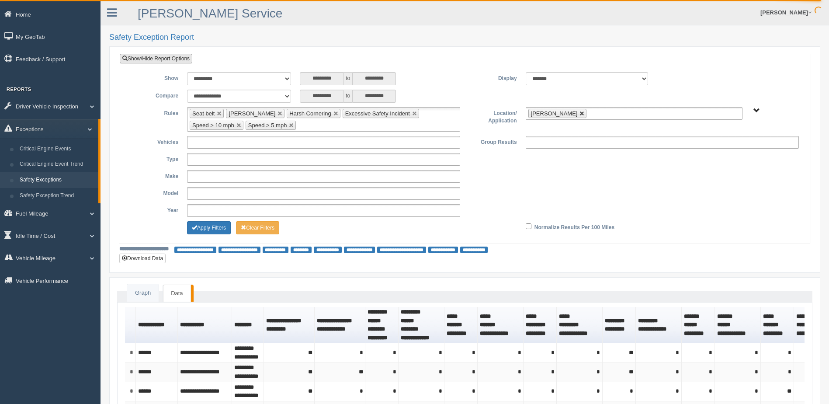
click at [579, 113] on link at bounding box center [581, 113] width 5 height 5
type input "**********"
click at [754, 110] on span "B. Vehicle Class C. Emergency Response WTS-10-00 WTS-10-00 Mgr Vehicles WTS-15-…" at bounding box center [756, 111] width 7 height 7
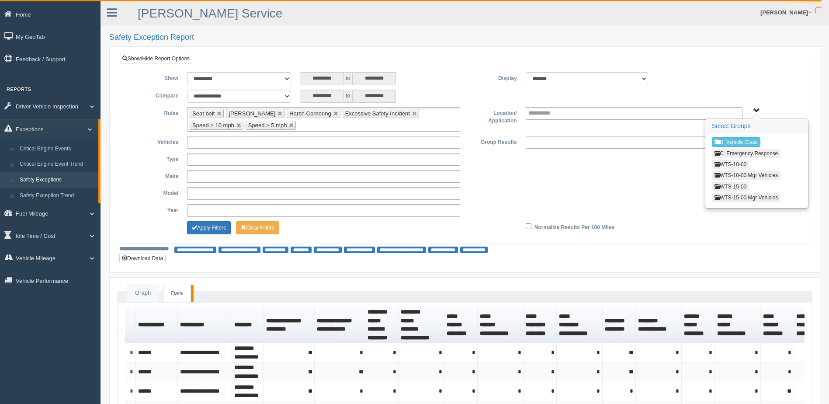
click at [728, 163] on button "WTS-10-00" at bounding box center [730, 165] width 37 height 10
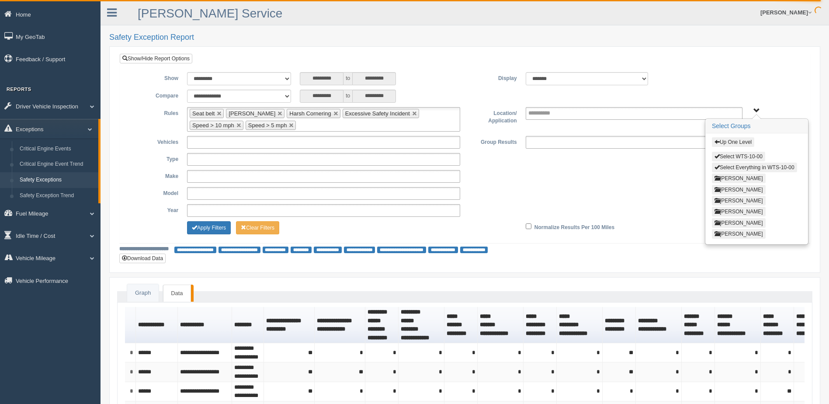
click at [725, 202] on button "[PERSON_NAME]" at bounding box center [739, 201] width 54 height 10
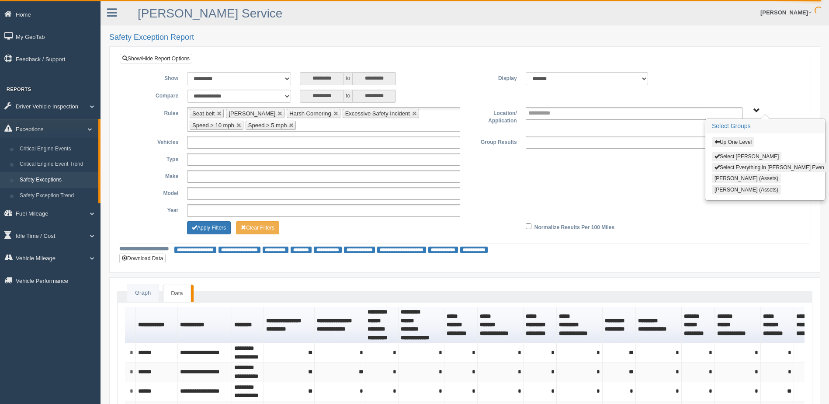
click at [726, 155] on button "Select Lance Even" at bounding box center [746, 157] width 69 height 10
click at [211, 228] on button "Apply Filters" at bounding box center [209, 227] width 44 height 13
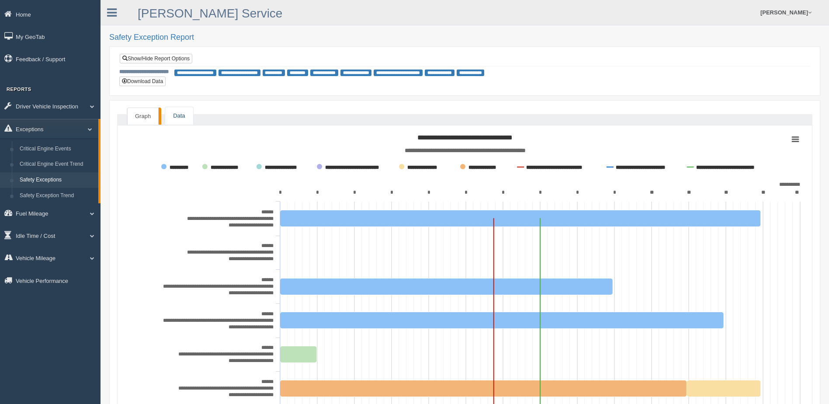
click at [178, 115] on link "Data" at bounding box center [179, 116] width 28 height 18
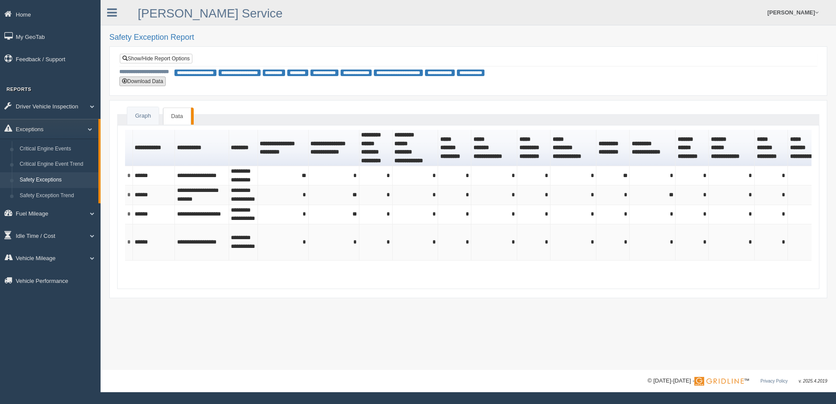
click at [151, 80] on button "Download Data" at bounding box center [142, 81] width 46 height 10
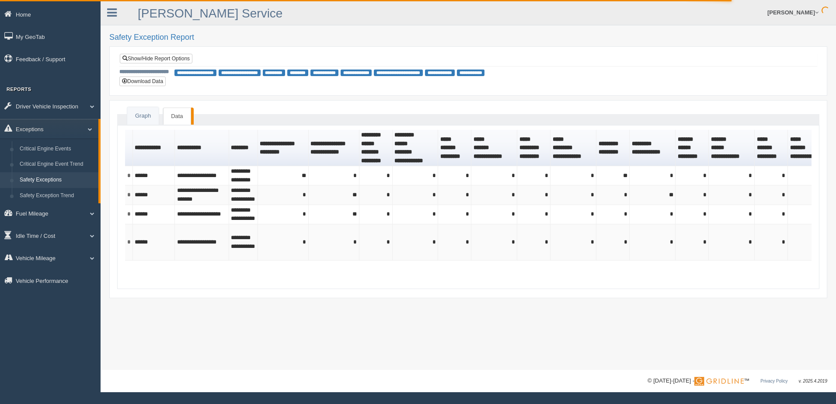
click at [561, 110] on div "**********" at bounding box center [468, 199] width 718 height 198
click at [170, 61] on link "Show/Hide Report Options" at bounding box center [156, 59] width 73 height 10
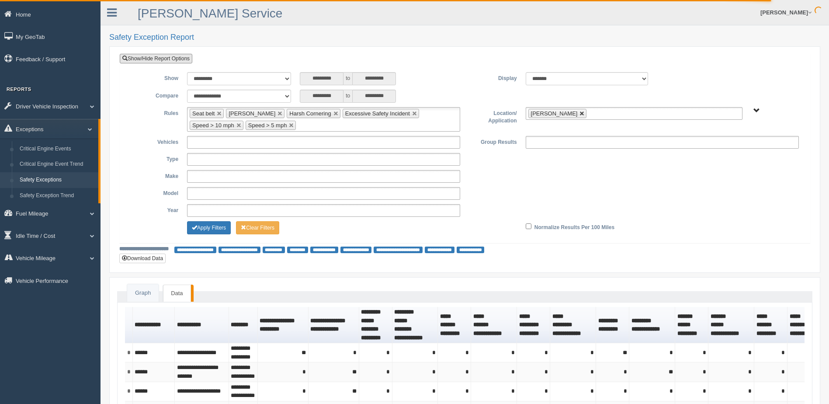
click at [579, 114] on link at bounding box center [581, 113] width 5 height 5
type input "**********"
click at [753, 108] on span "B. Vehicle Class C. Emergency Response WTS-10-00 WTS-10-00 Mgr Vehicles WTS-15-…" at bounding box center [756, 111] width 7 height 7
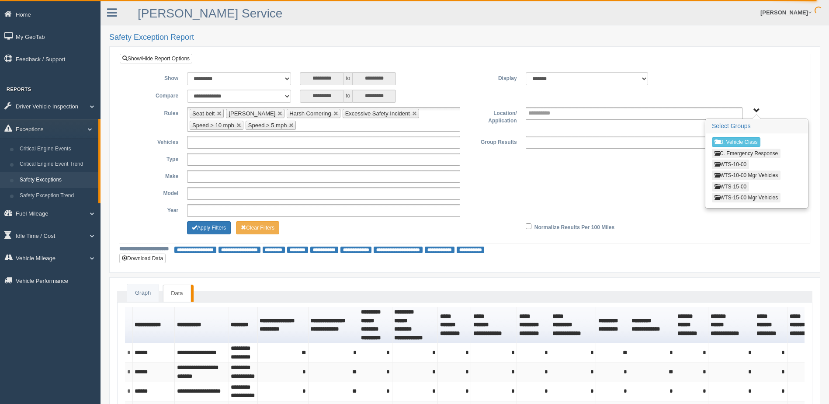
click at [733, 165] on button "WTS-10-00" at bounding box center [730, 165] width 37 height 10
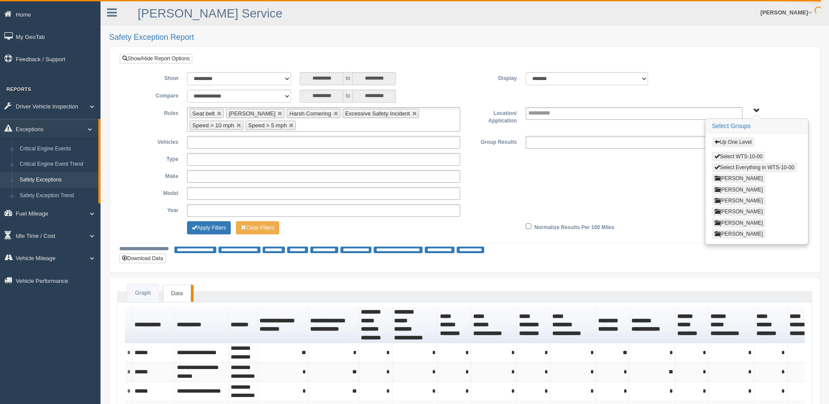
click at [728, 212] on button "Nathan Mahr" at bounding box center [739, 212] width 54 height 10
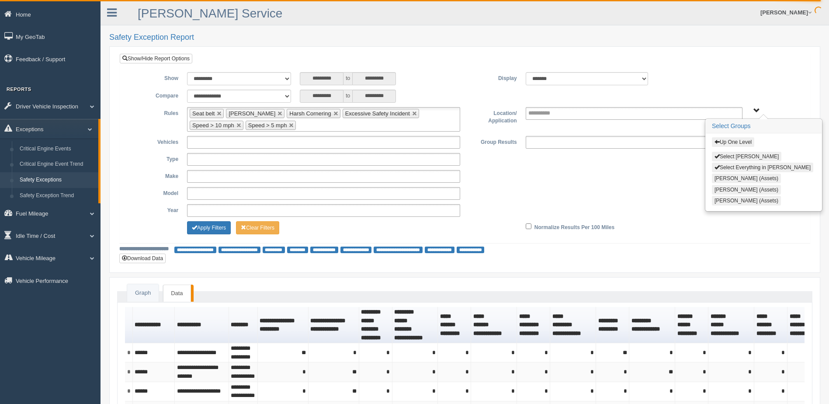
click at [726, 157] on button "Select Nathan Mahr" at bounding box center [746, 157] width 69 height 10
click at [222, 224] on button "Apply Filters" at bounding box center [209, 227] width 44 height 13
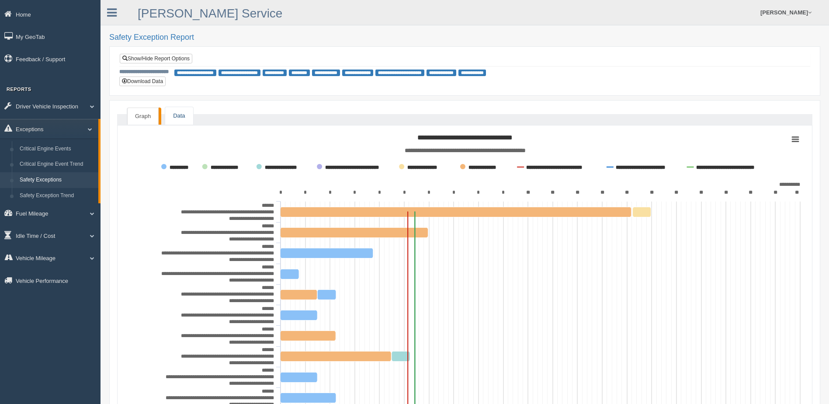
click at [181, 116] on link "Data" at bounding box center [179, 116] width 28 height 18
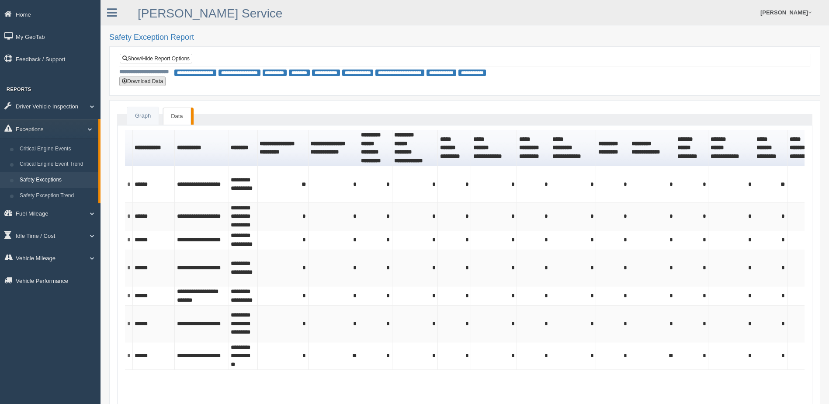
click at [147, 80] on button "Download Data" at bounding box center [142, 81] width 46 height 10
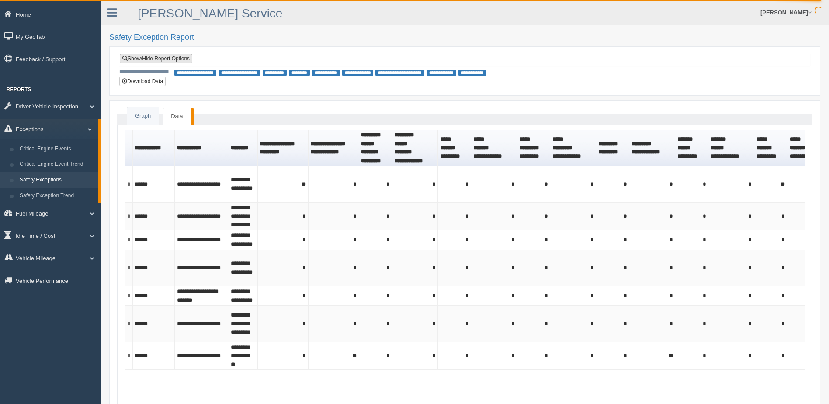
click at [150, 58] on link "Show/Hide Report Options" at bounding box center [156, 59] width 73 height 10
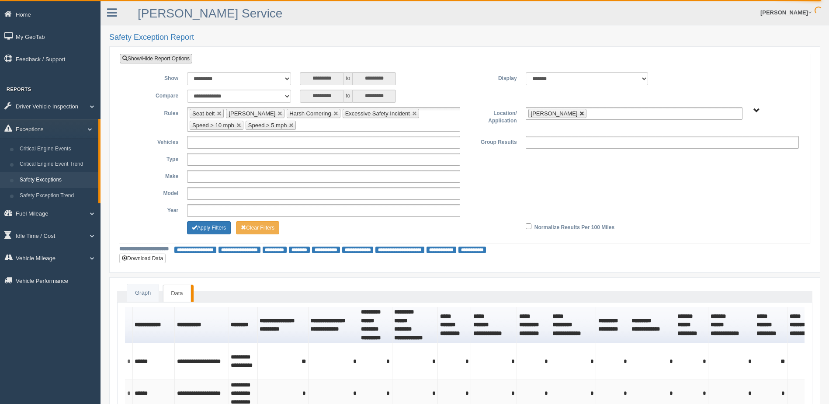
click at [579, 114] on link at bounding box center [581, 113] width 5 height 5
type input "**********"
click at [756, 109] on span "B. Vehicle Class C. Emergency Response WTS-10-00 WTS-10-00 Mgr Vehicles WTS-15-…" at bounding box center [756, 111] width 7 height 7
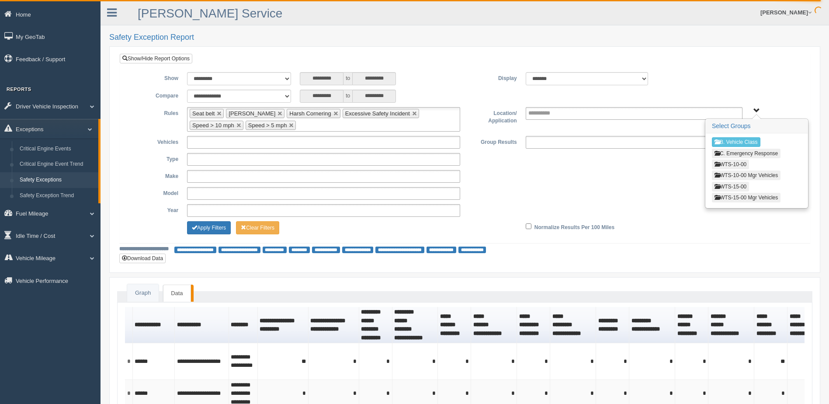
click at [732, 164] on button "WTS-10-00" at bounding box center [730, 165] width 37 height 10
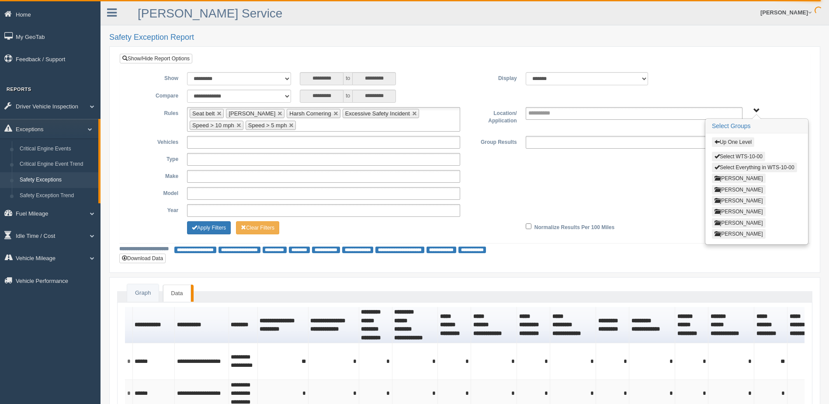
click at [729, 222] on button "[PERSON_NAME]" at bounding box center [739, 223] width 54 height 10
click at [727, 154] on button "Select [PERSON_NAME]" at bounding box center [746, 157] width 69 height 10
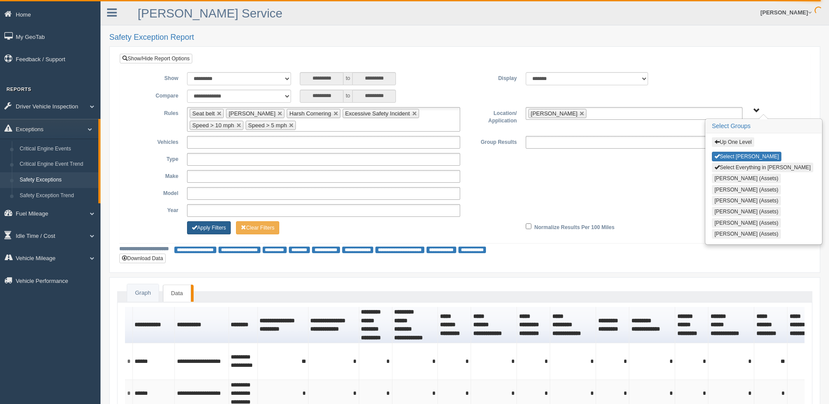
click at [218, 226] on button "Apply Filters" at bounding box center [209, 227] width 44 height 13
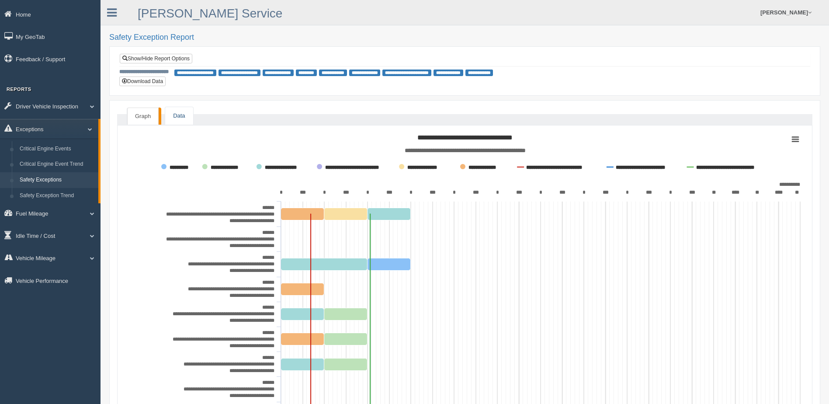
click at [174, 113] on link "Data" at bounding box center [179, 116] width 28 height 18
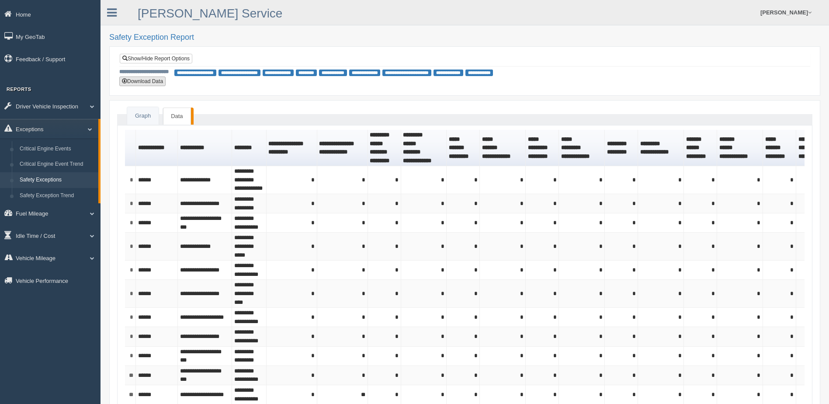
click at [144, 81] on button "Download Data" at bounding box center [142, 81] width 46 height 10
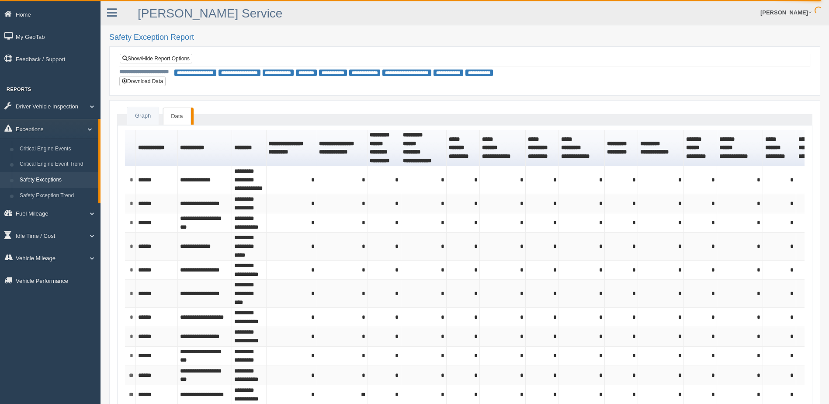
click at [565, 56] on div "**********" at bounding box center [465, 60] width 690 height 12
click at [804, 7] on link "[PERSON_NAME]" at bounding box center [786, 12] width 60 height 25
